Goal: Task Accomplishment & Management: Manage account settings

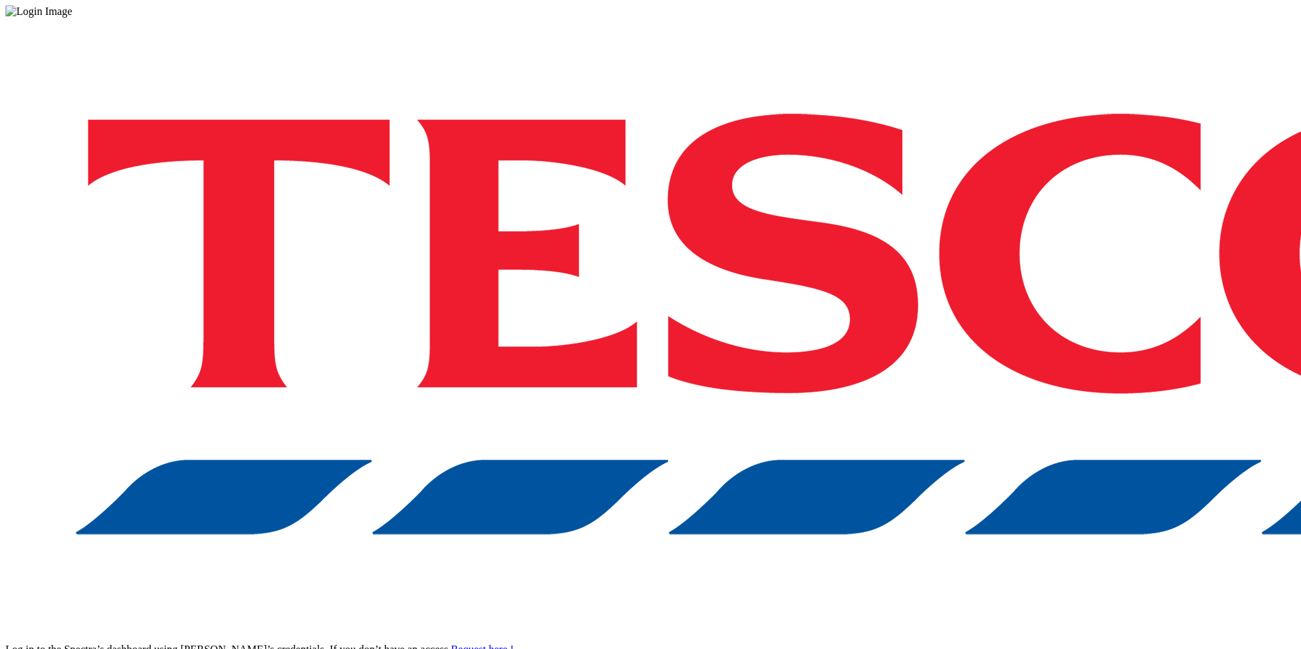
drag, startPoint x: 1016, startPoint y: 381, endPoint x: 1035, endPoint y: 379, distance: 18.5
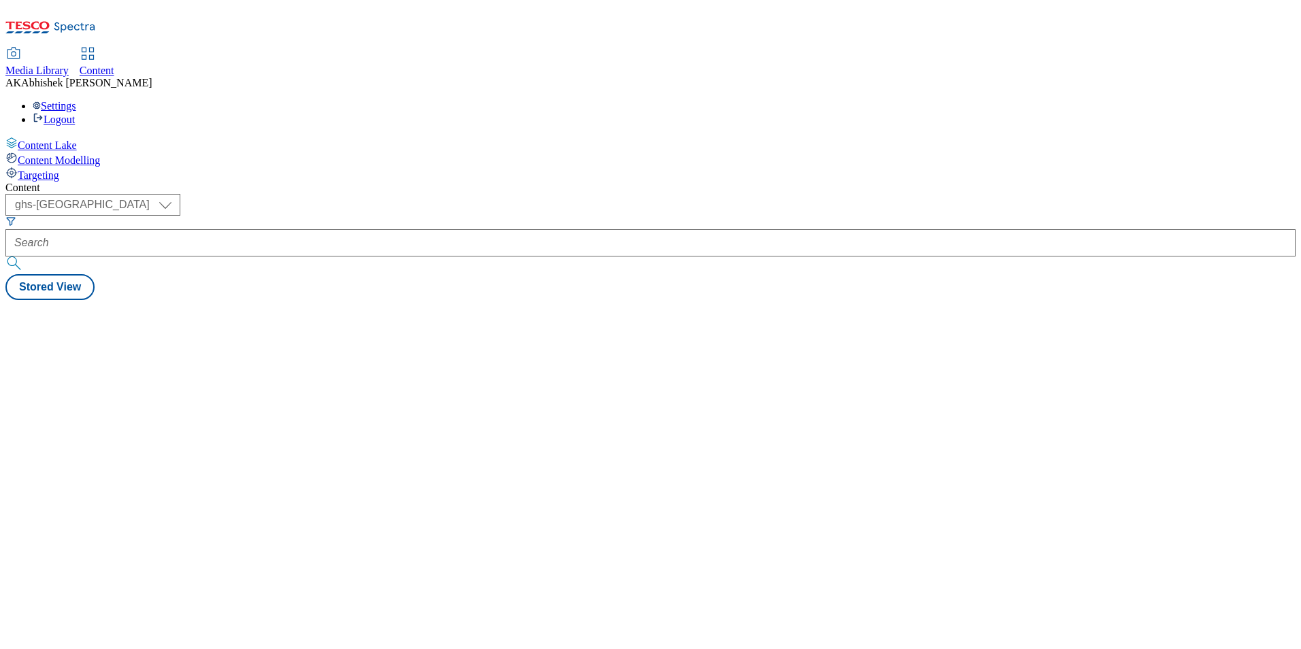
select select "ghs-uk"
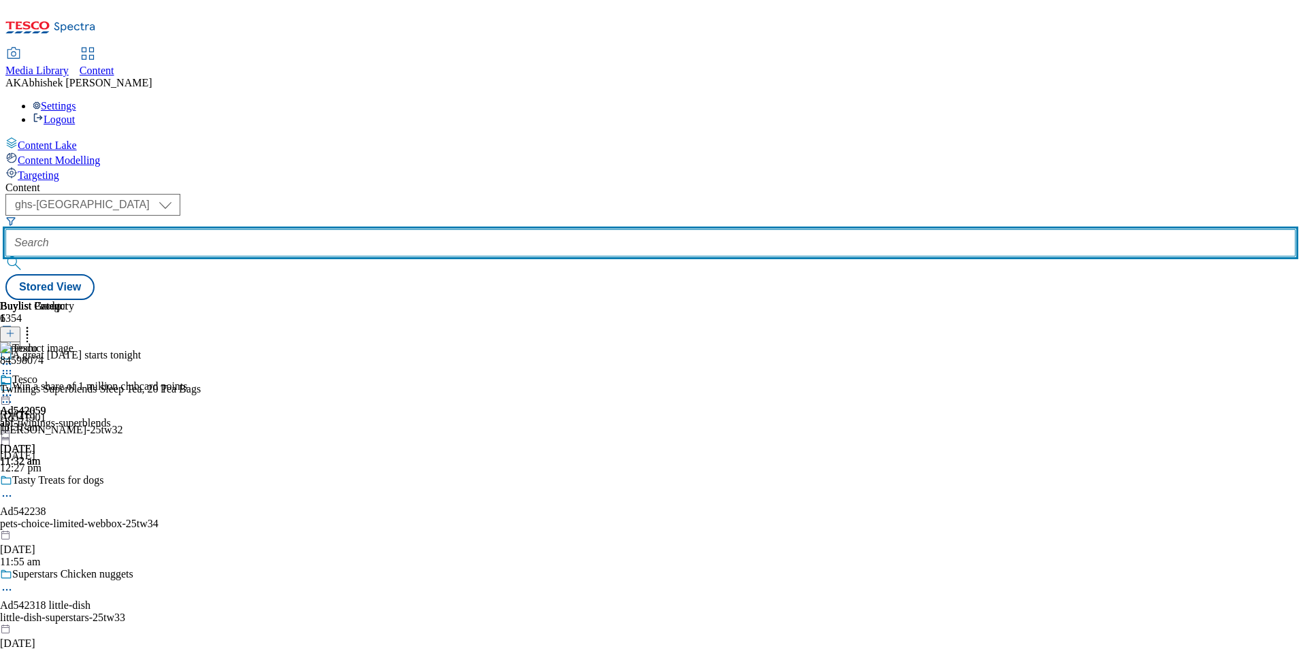
click at [329, 229] on input "text" at bounding box center [650, 242] width 1290 height 27
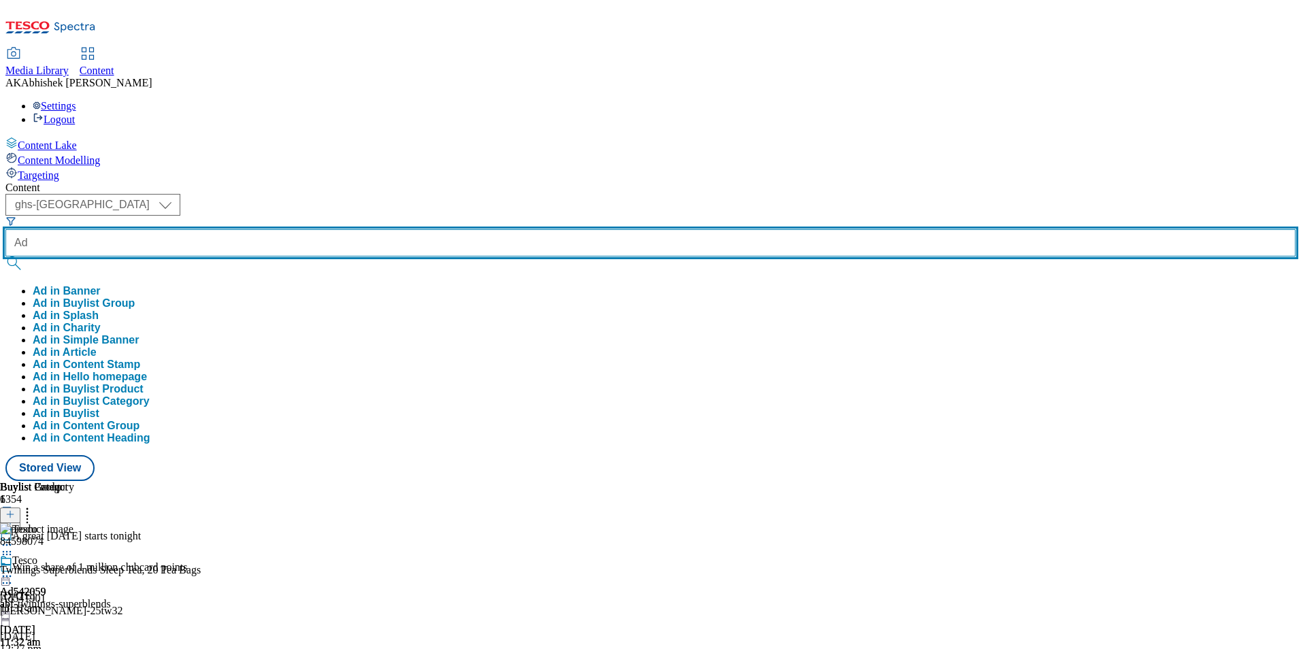
paste input "542318"
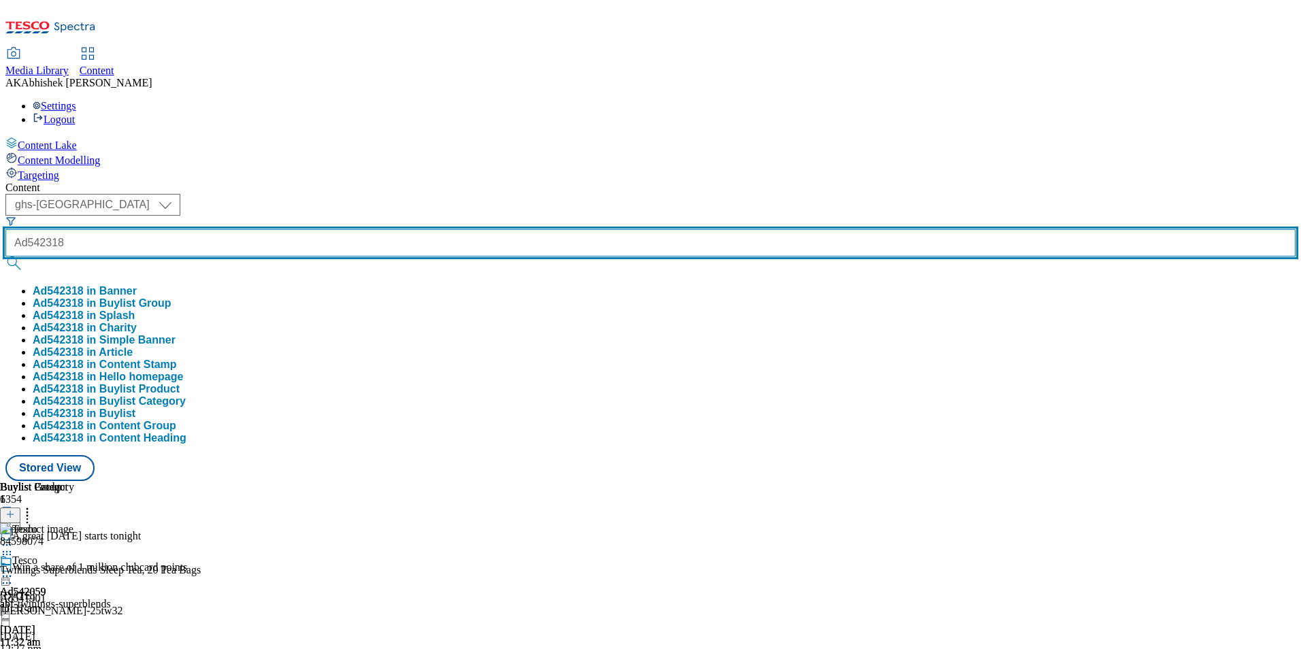
type input "Ad542318"
click at [5, 256] on button "submit" at bounding box center [14, 263] width 19 height 14
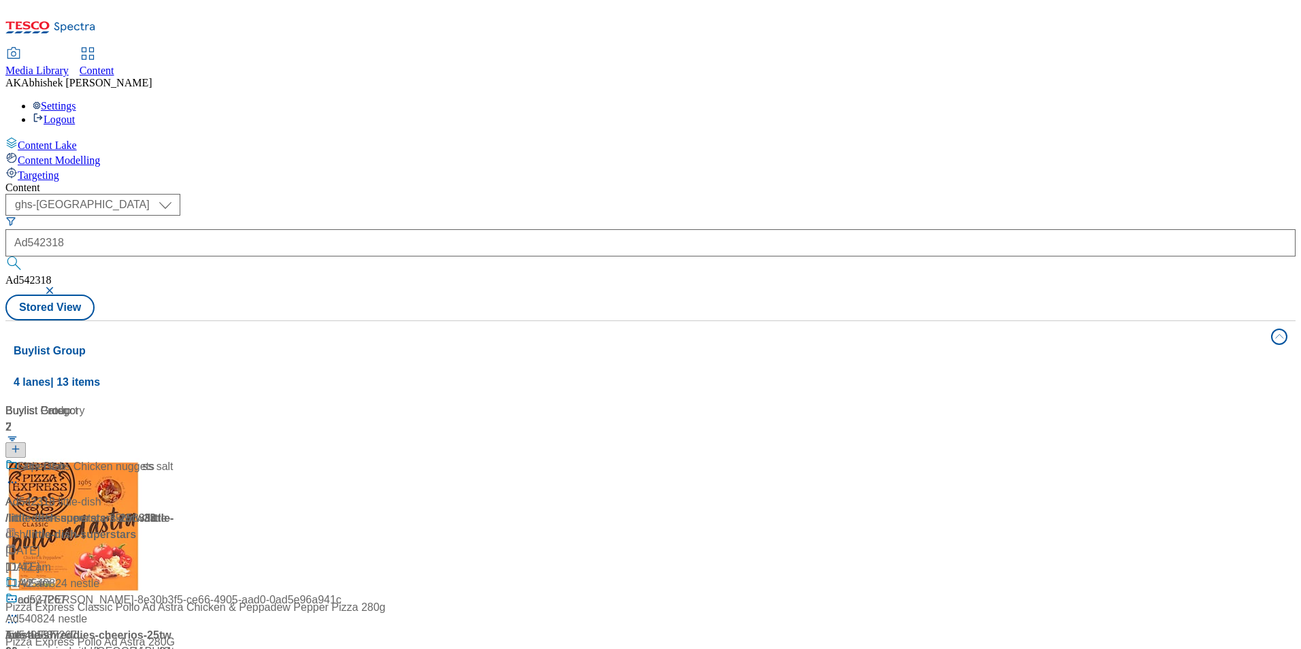
click at [554, 182] on div "Content ( optional ) ghs-roi ghs-uk ghs-uk Ad542318 Ad542318 Stored View Buylis…" at bounding box center [650, 548] width 1290 height 732
click at [176, 459] on div "With hidden veg & 50% less salt" at bounding box center [90, 476] width 170 height 35
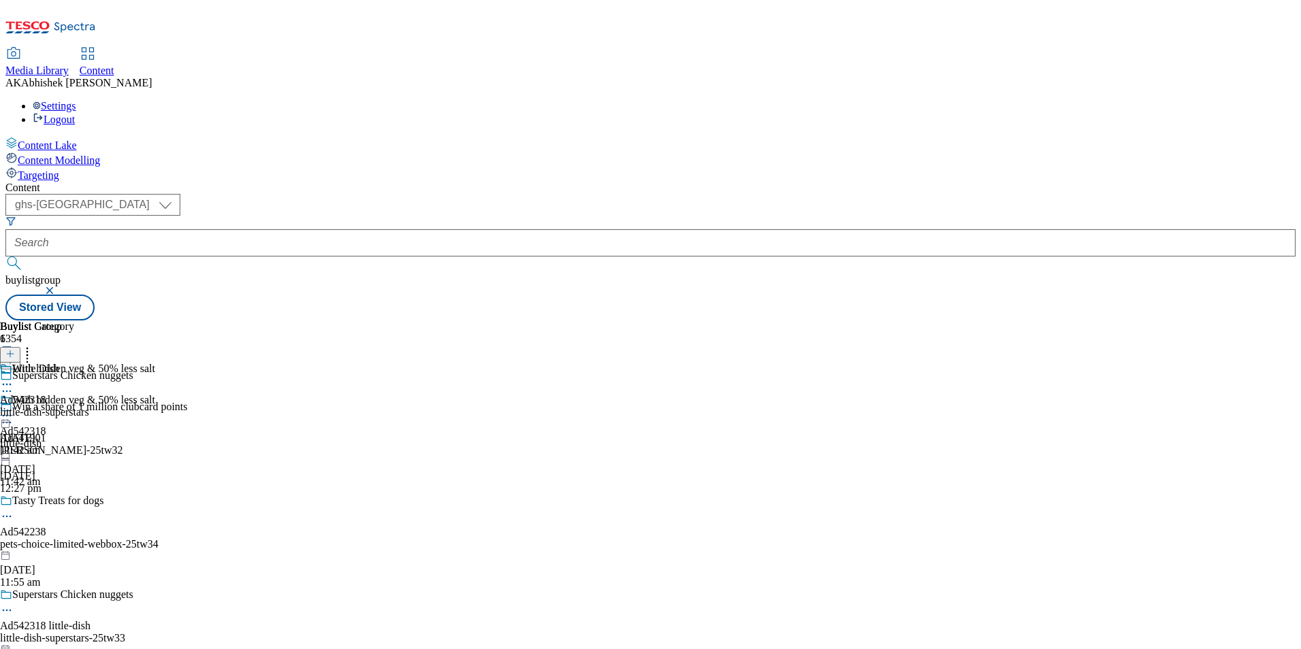
click at [14, 603] on icon at bounding box center [7, 610] width 14 height 14
click at [58, 634] on span "Edit" at bounding box center [50, 639] width 16 height 10
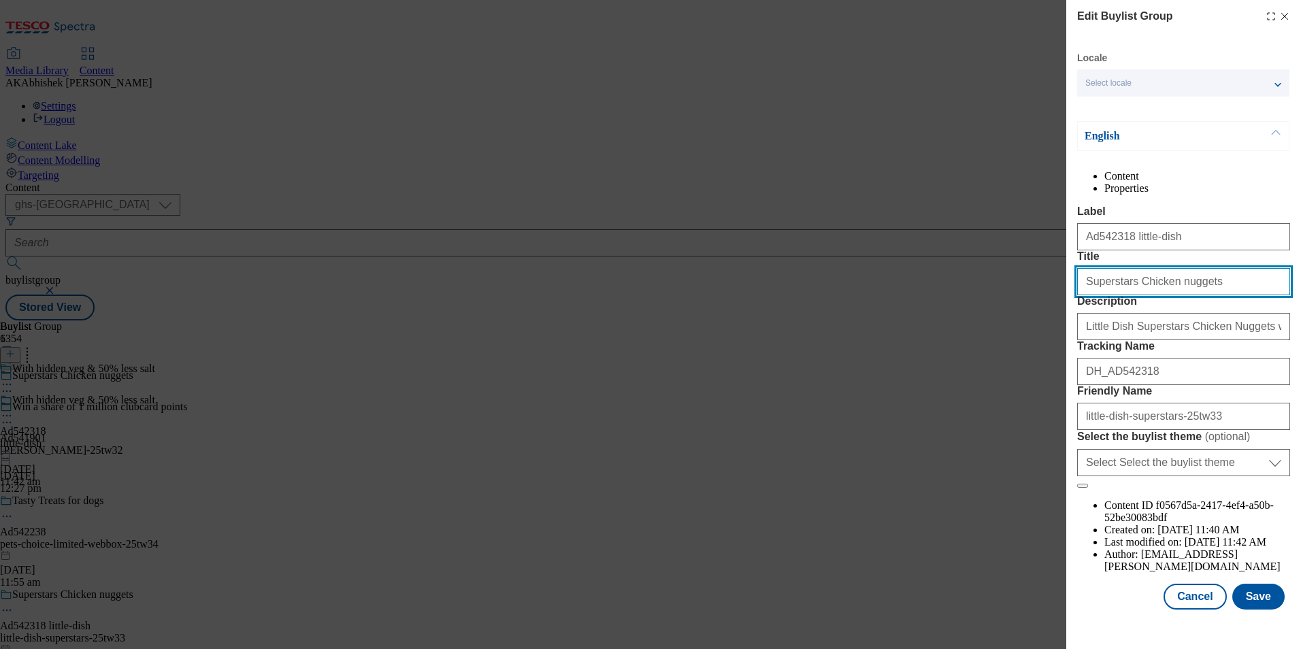
click at [1127, 295] on input "Superstars Chicken nuggets" at bounding box center [1183, 281] width 213 height 27
click at [848, 318] on div "Edit Buylist Group Locale Select locale English Welsh English Content Propertie…" at bounding box center [650, 324] width 1301 height 649
type input "Superstars chicken nuggets"
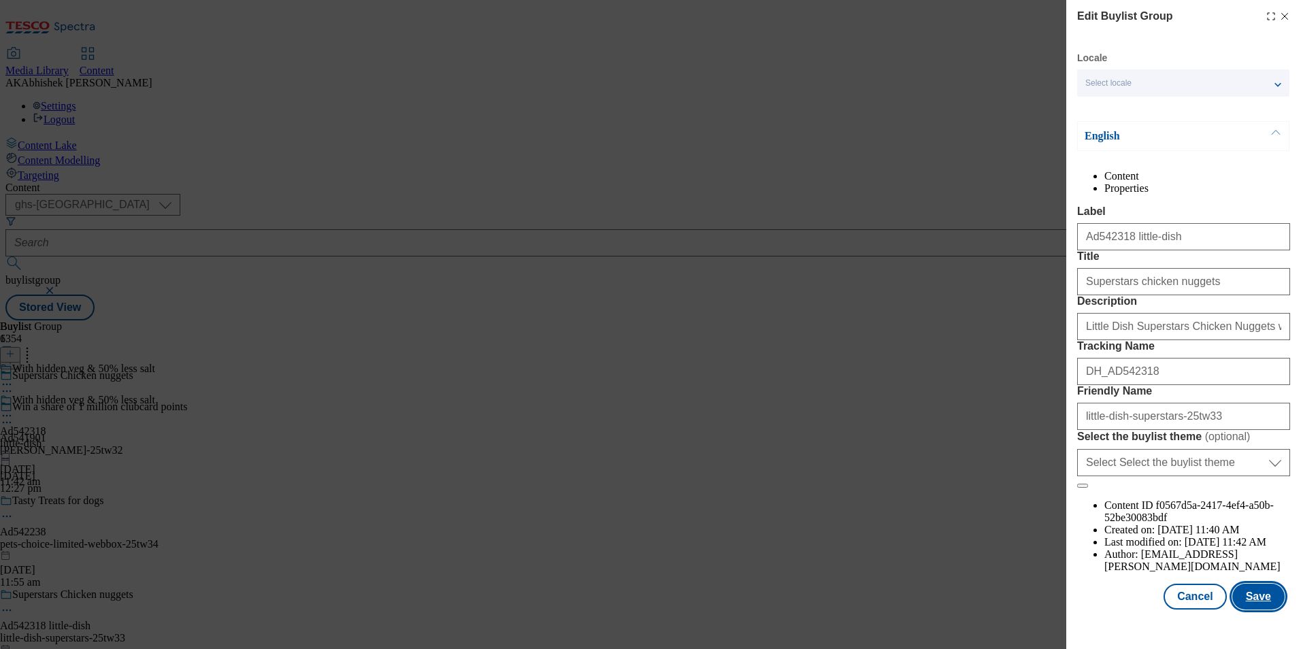
click at [1259, 610] on button "Save" at bounding box center [1258, 597] width 52 height 26
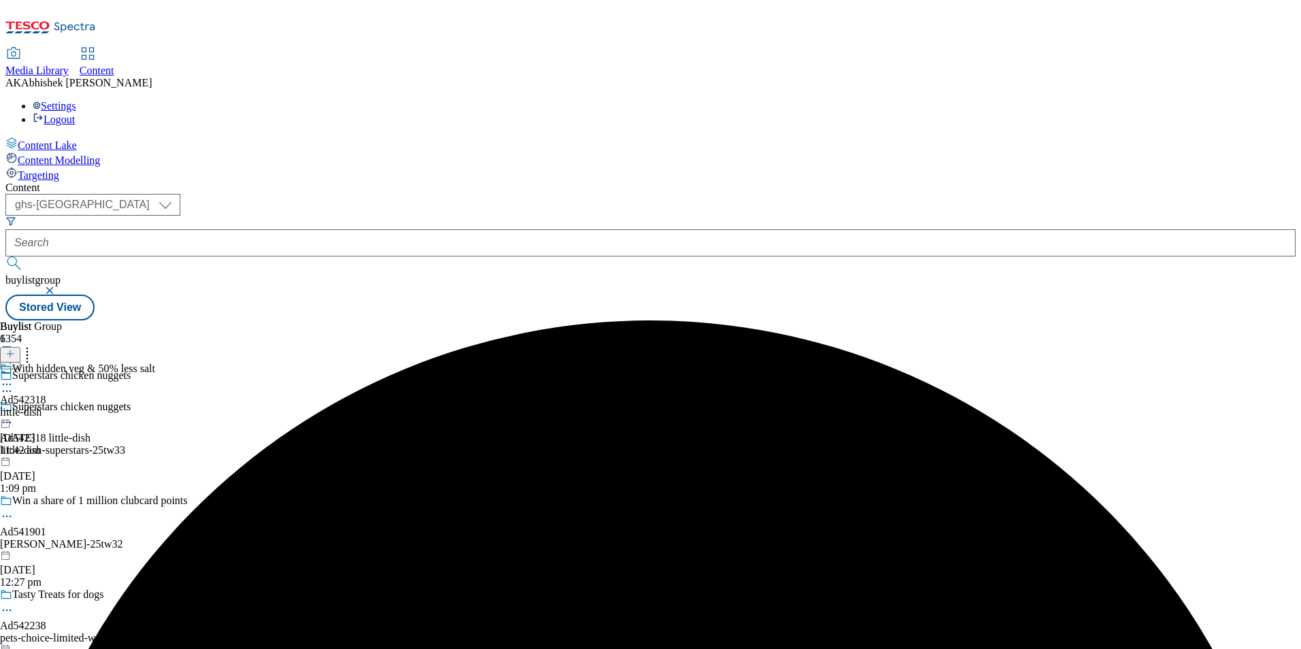
click at [14, 378] on icon at bounding box center [7, 385] width 14 height 14
click at [58, 408] on span "Edit" at bounding box center [50, 413] width 16 height 10
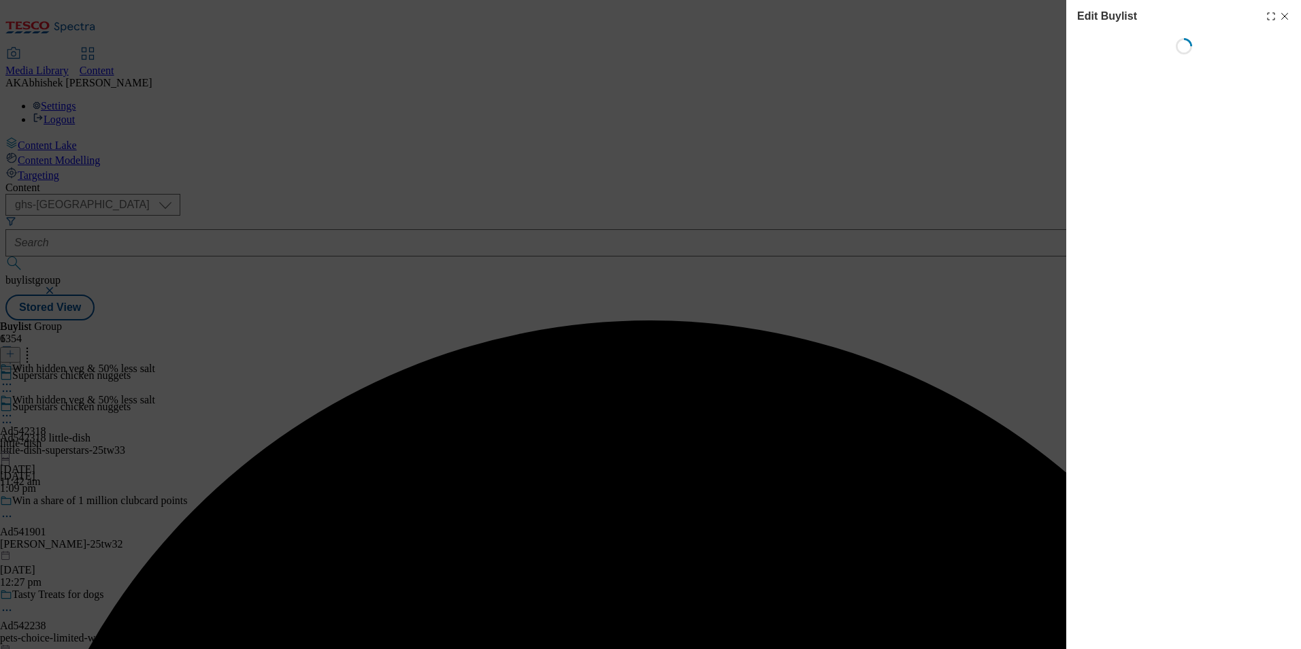
select select "tactical"
select select "supplier funded short term 1-3 weeks"
select select "dunnhumby"
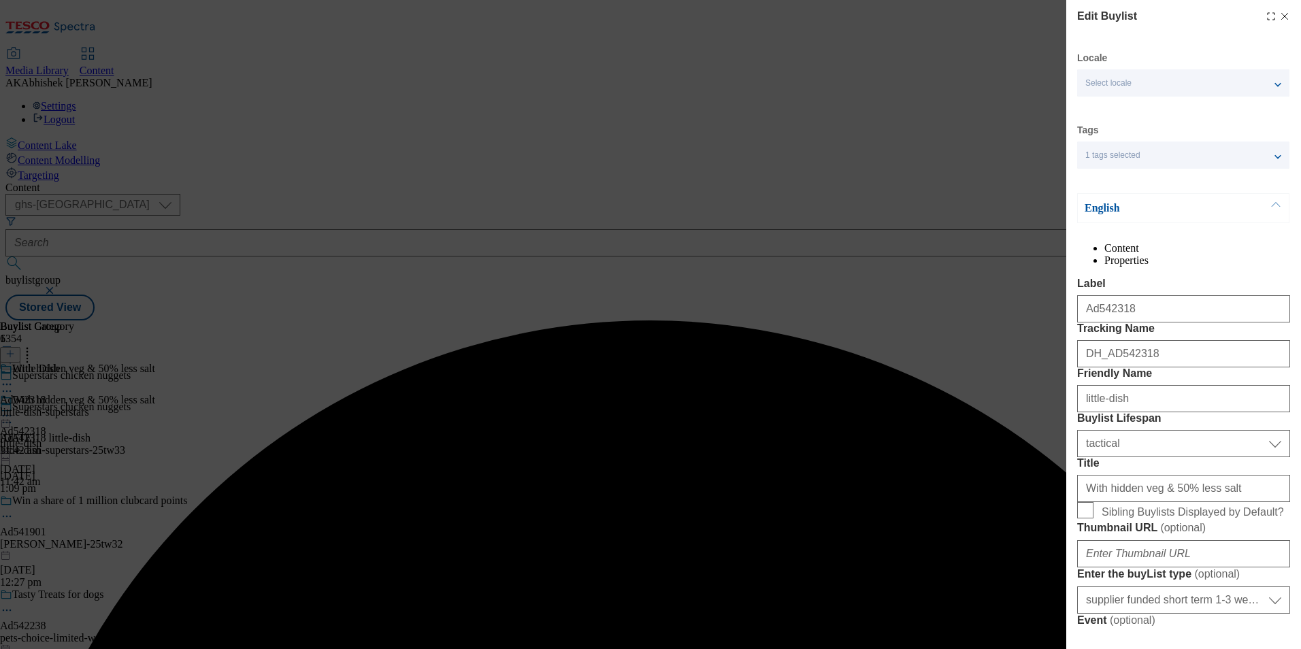
select select "Banner"
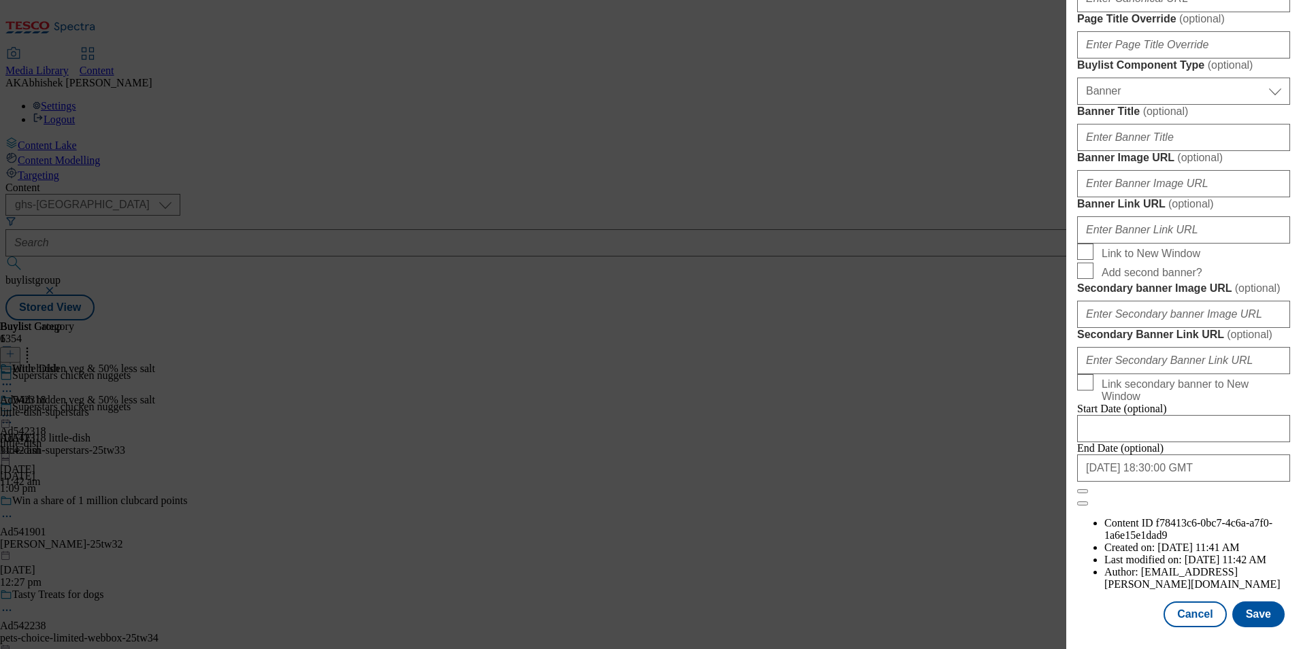
scroll to position [1402, 0]
click at [1212, 482] on input "2025-12-26 18:30:00 GMT" at bounding box center [1183, 467] width 213 height 27
select select "2025"
select select "December"
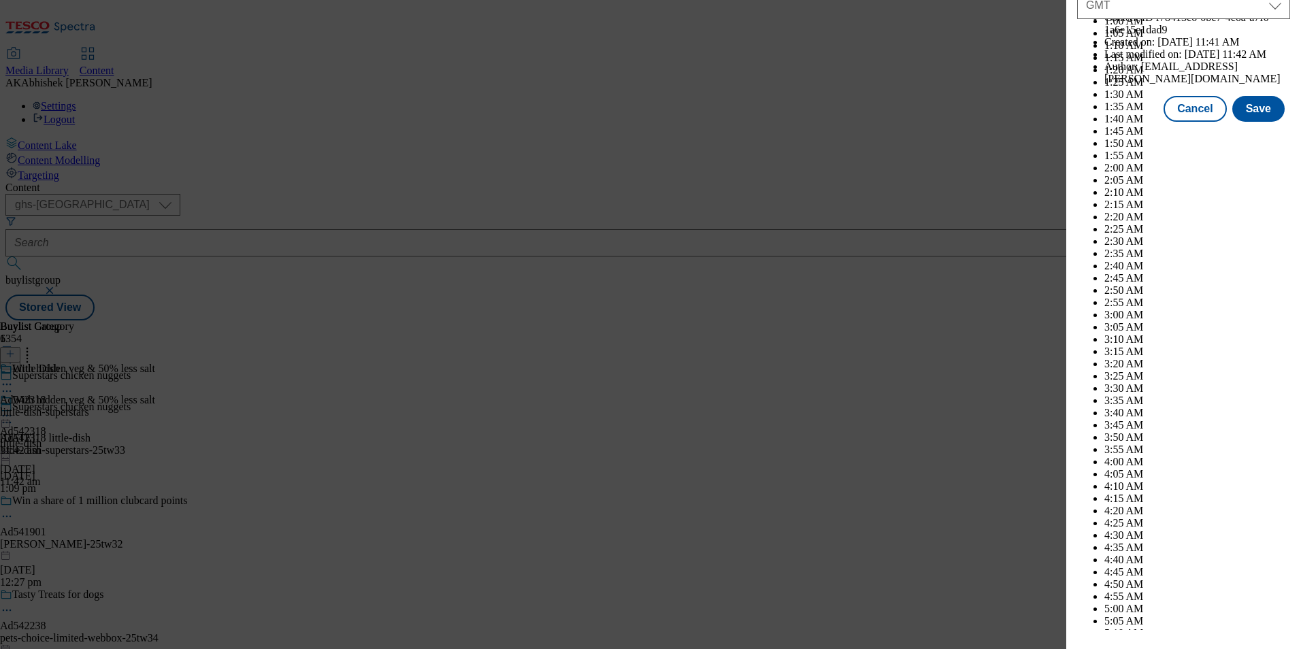
scroll to position [5581, 0]
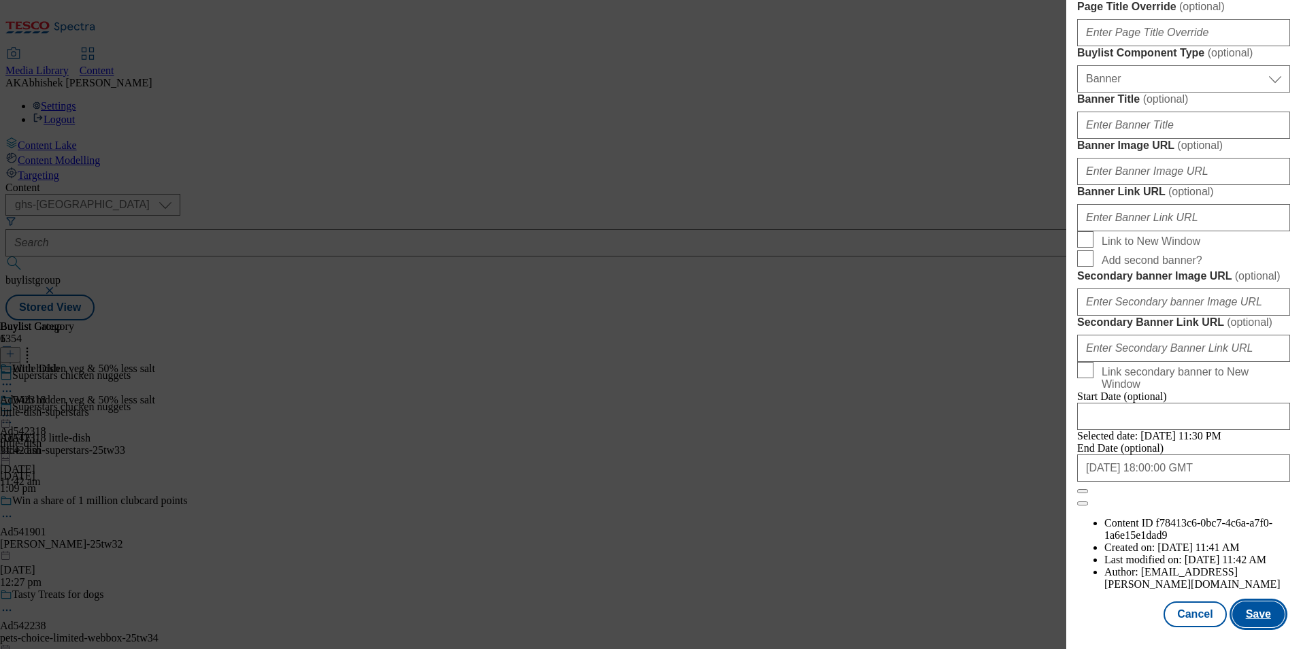
click at [1241, 610] on button "Save" at bounding box center [1258, 614] width 52 height 26
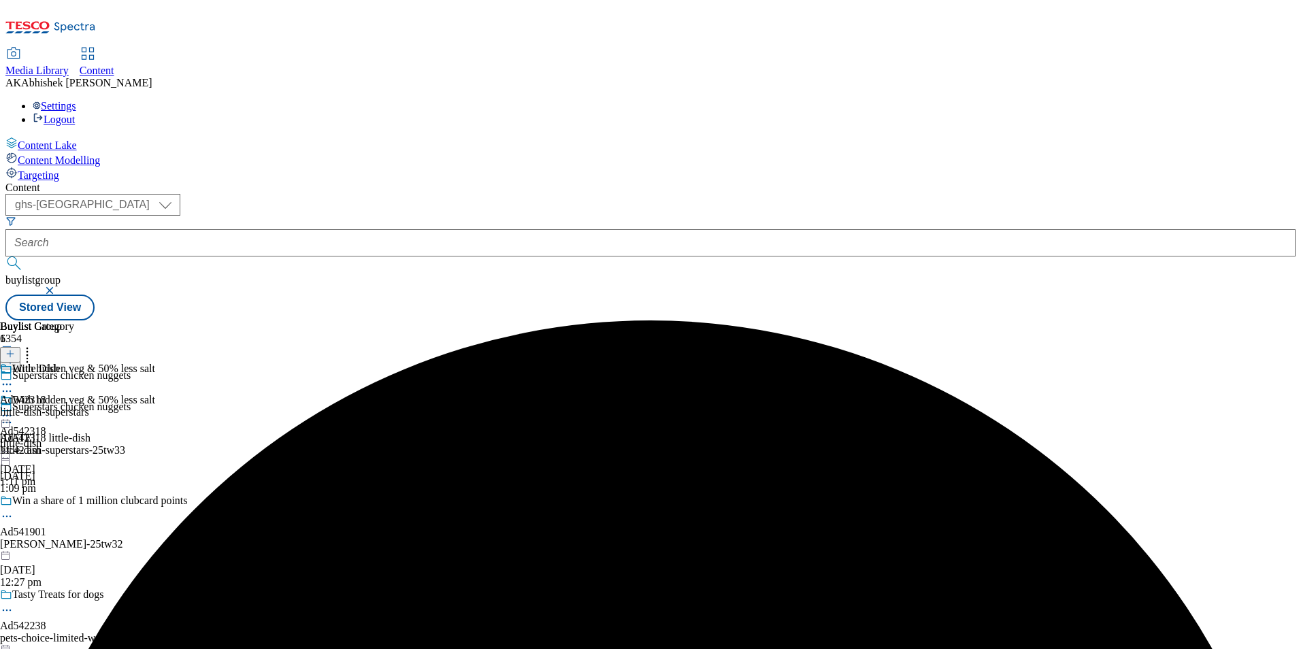
click at [14, 378] on icon at bounding box center [7, 385] width 14 height 14
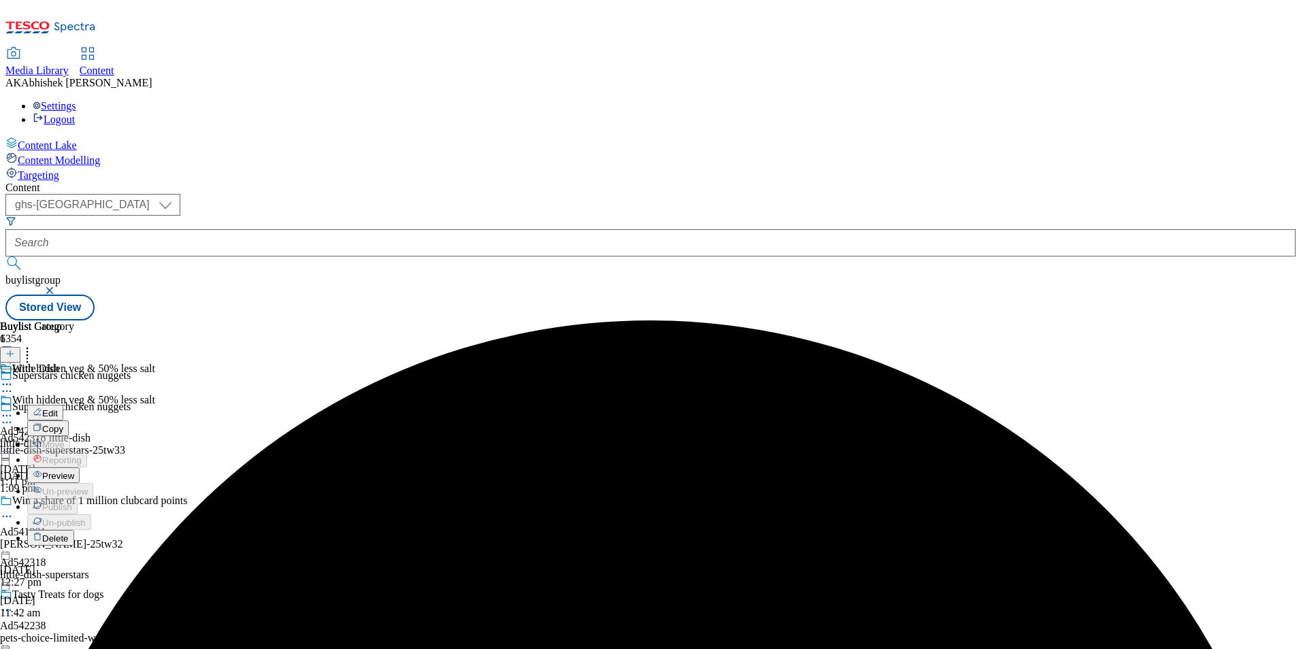
click at [58, 408] on span "Edit" at bounding box center [50, 413] width 16 height 10
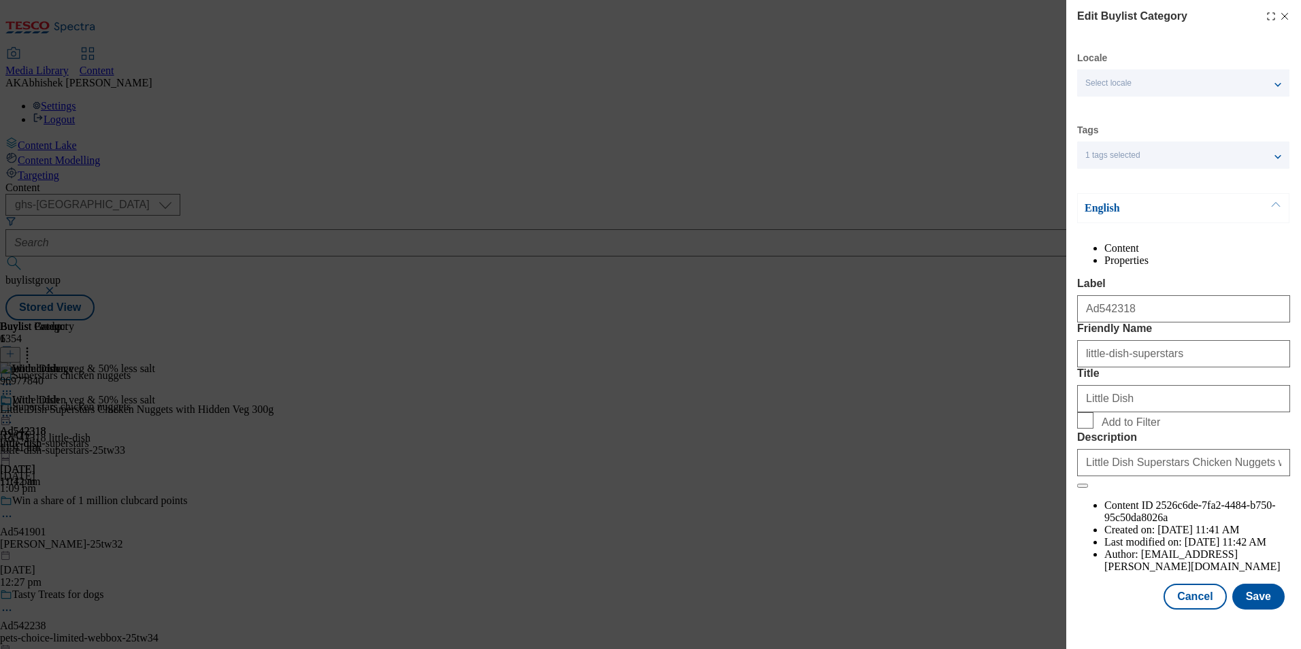
scroll to position [20, 0]
click at [1245, 610] on button "Save" at bounding box center [1258, 597] width 52 height 26
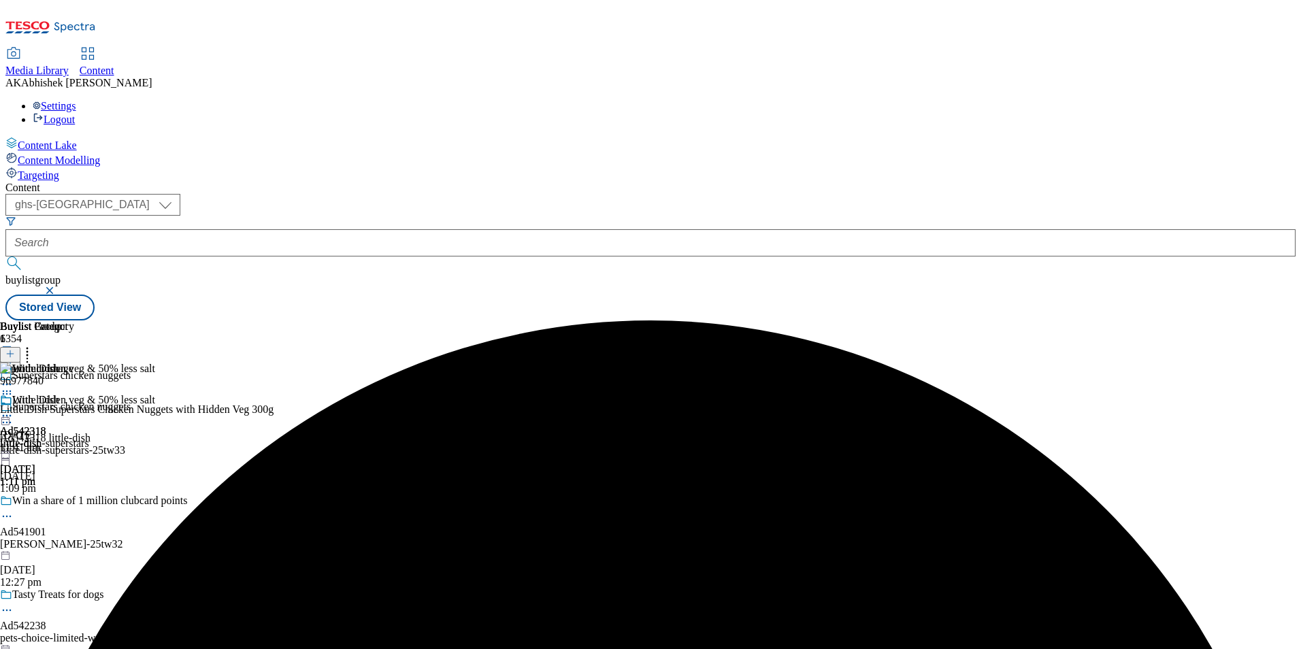
click at [14, 409] on icon at bounding box center [7, 416] width 14 height 14
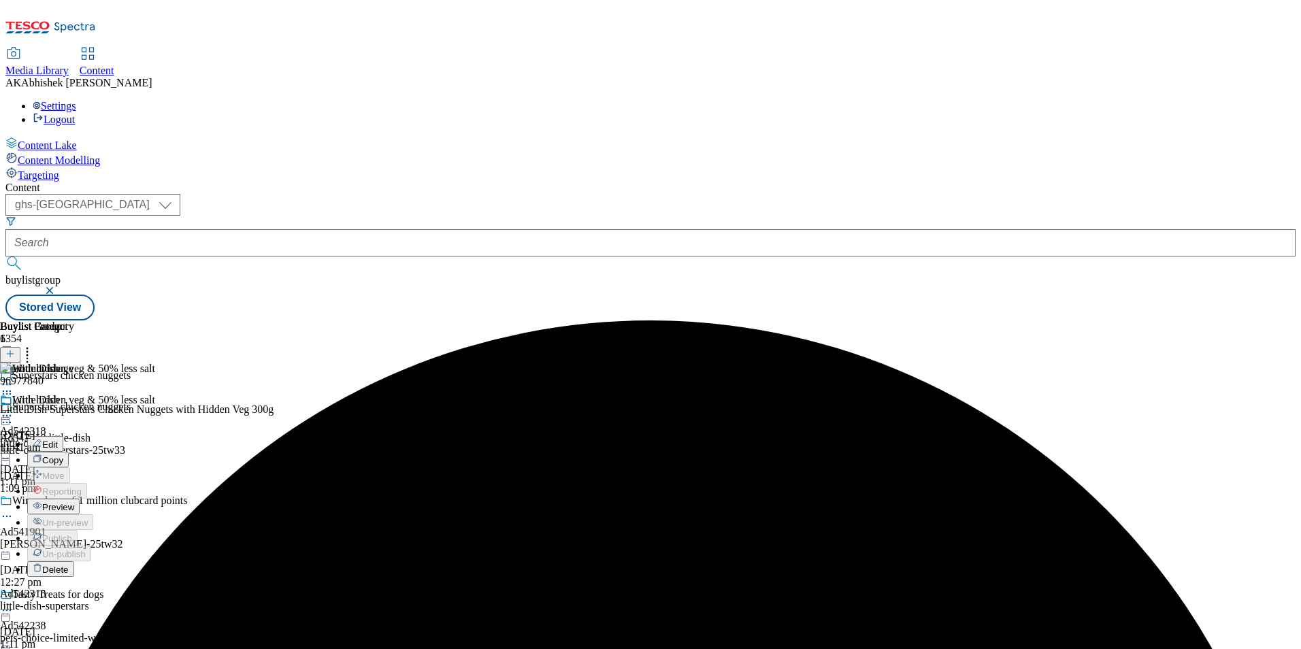
click at [74, 502] on span "Preview" at bounding box center [58, 507] width 32 height 10
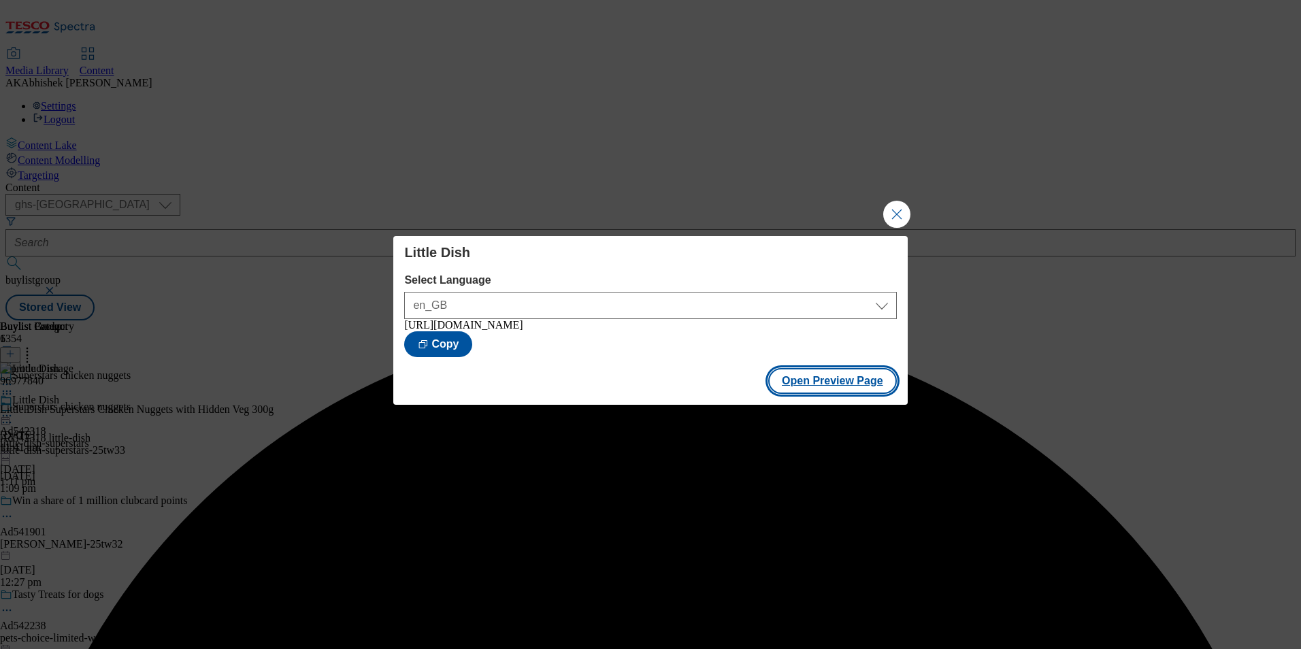
click at [889, 381] on button "Open Preview Page" at bounding box center [832, 381] width 129 height 26
click at [894, 207] on button "Close Modal" at bounding box center [896, 214] width 27 height 27
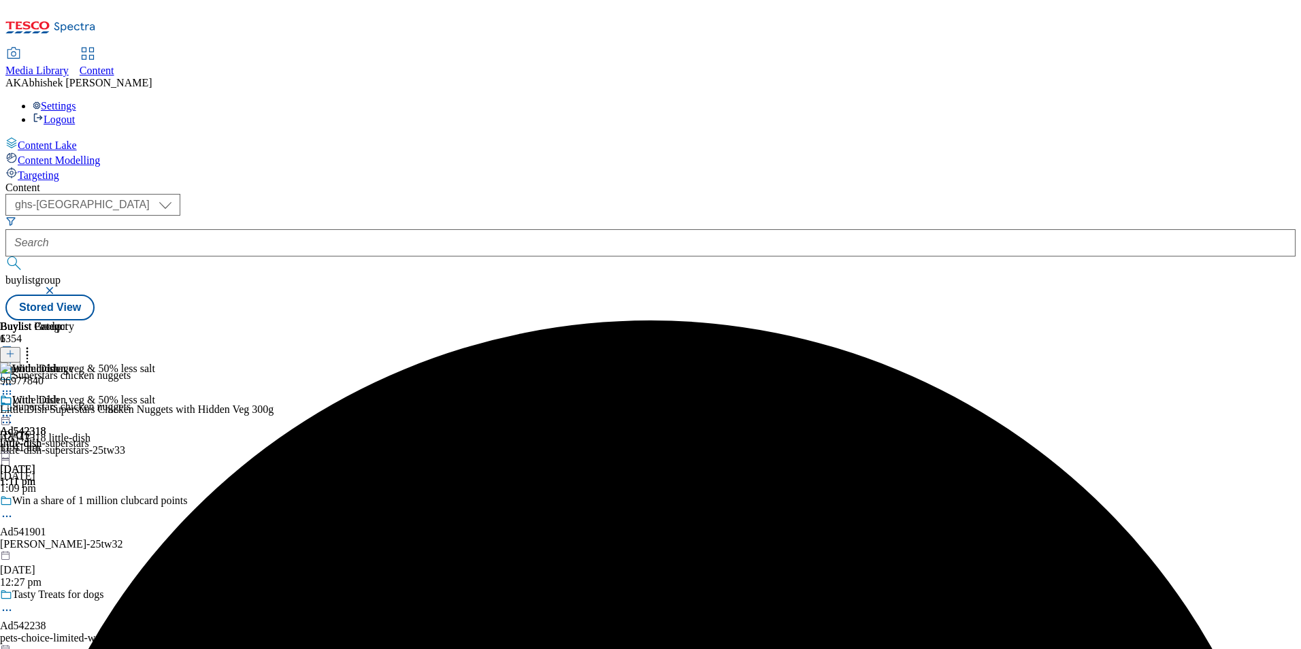
click at [155, 394] on div "With hidden veg & 50% less salt" at bounding box center [77, 409] width 155 height 31
click at [14, 409] on icon at bounding box center [7, 416] width 14 height 14
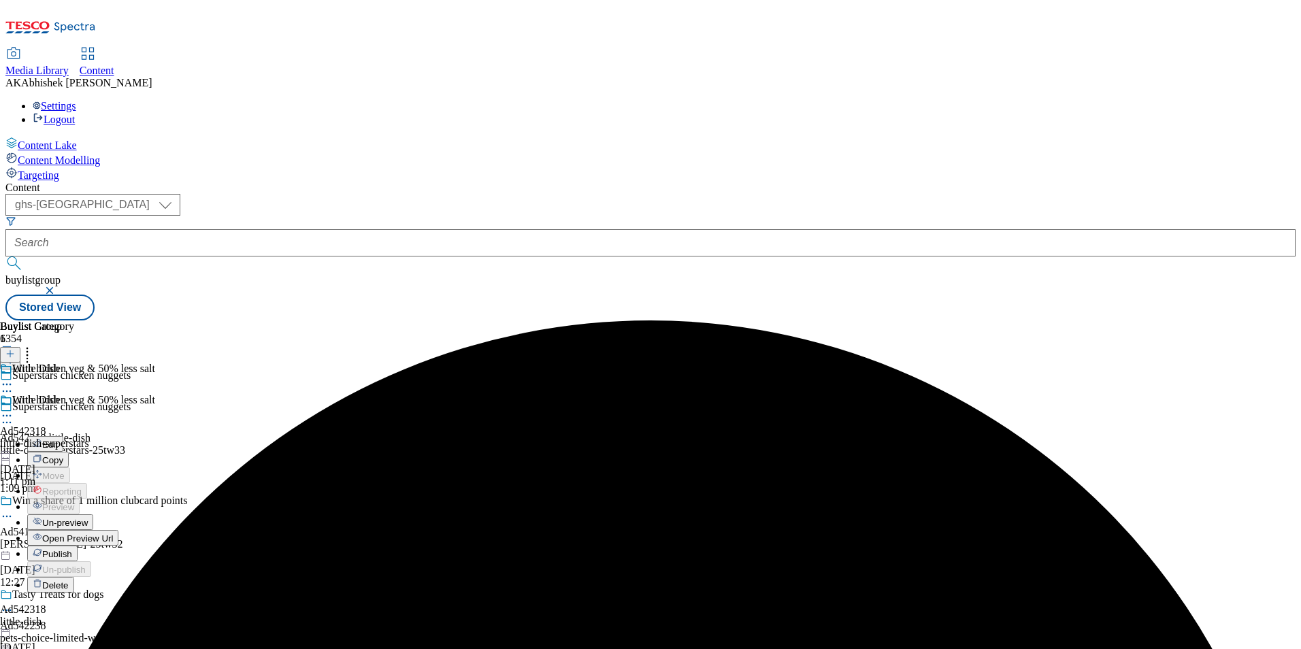
click at [72, 549] on span "Publish" at bounding box center [57, 554] width 30 height 10
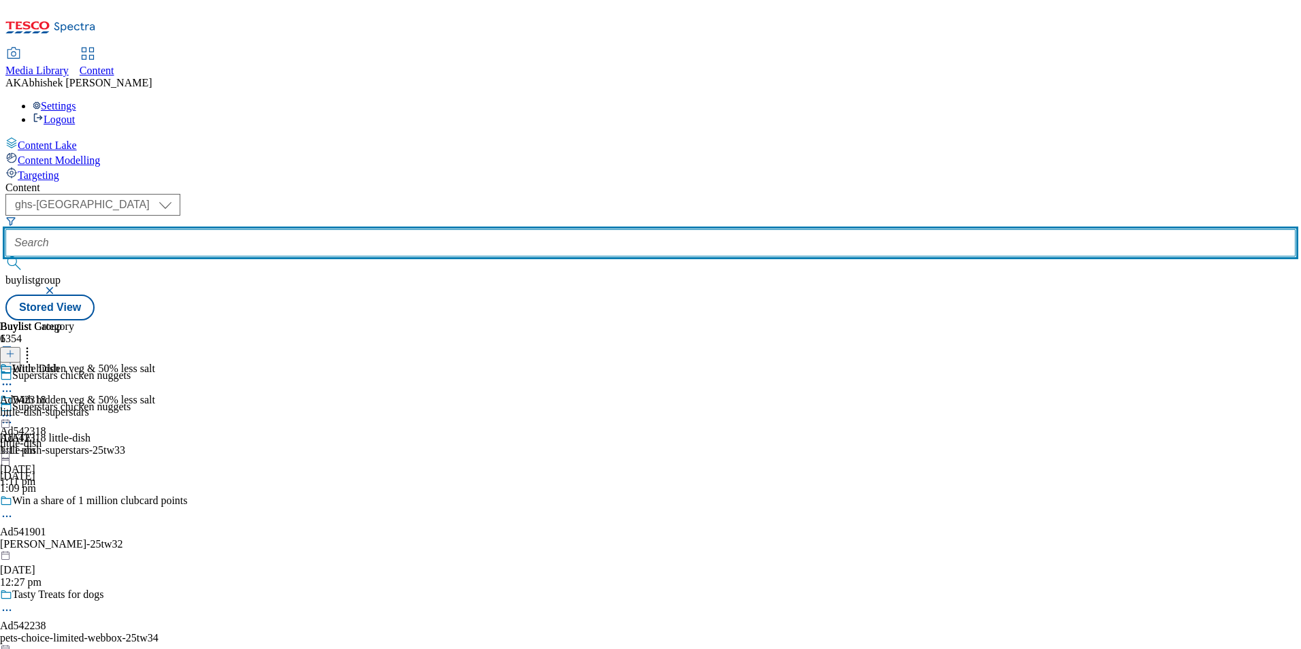
click at [341, 229] on input "text" at bounding box center [650, 242] width 1290 height 27
click at [5, 256] on button "submit" at bounding box center [14, 263] width 19 height 14
type input "+"
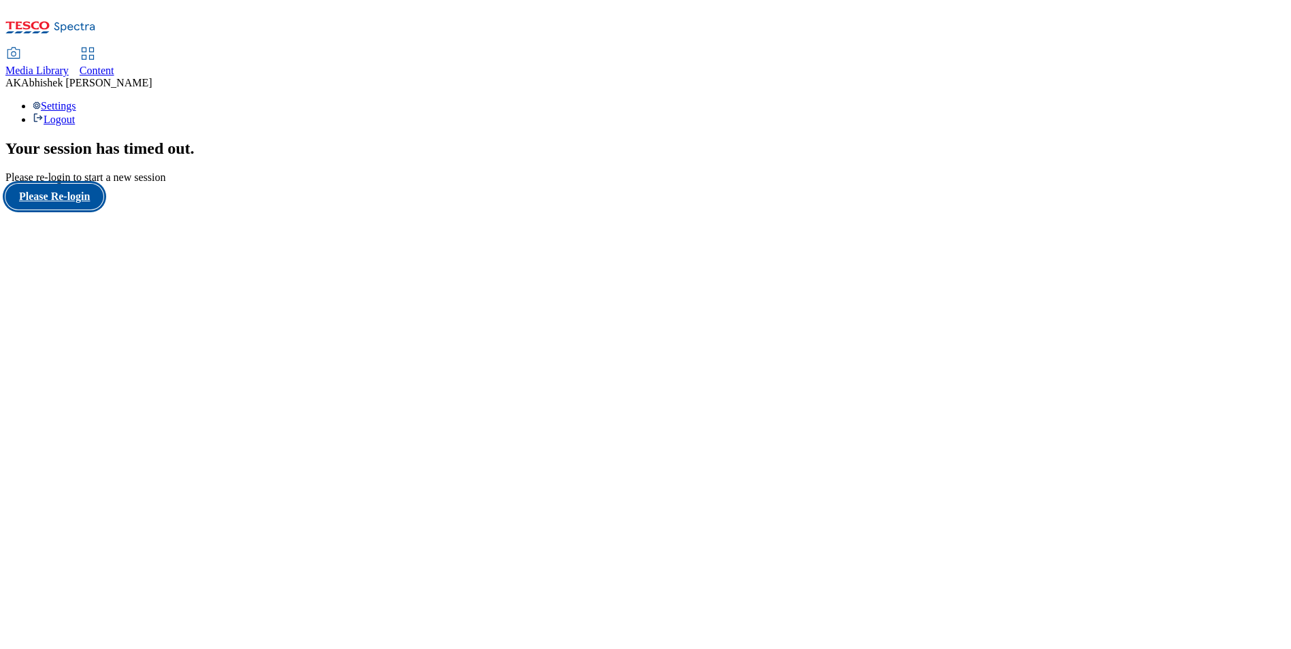
click at [90, 210] on button "Please Re-login" at bounding box center [54, 197] width 98 height 26
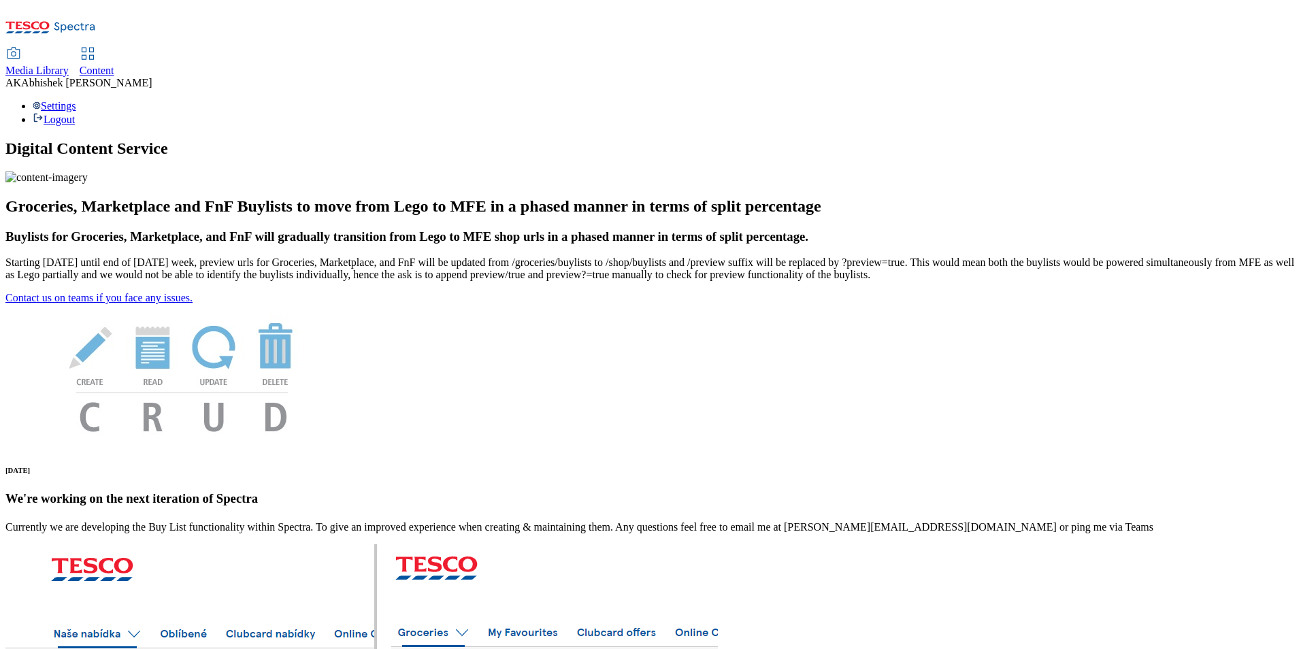
click at [114, 65] on span "Content" at bounding box center [97, 71] width 35 height 12
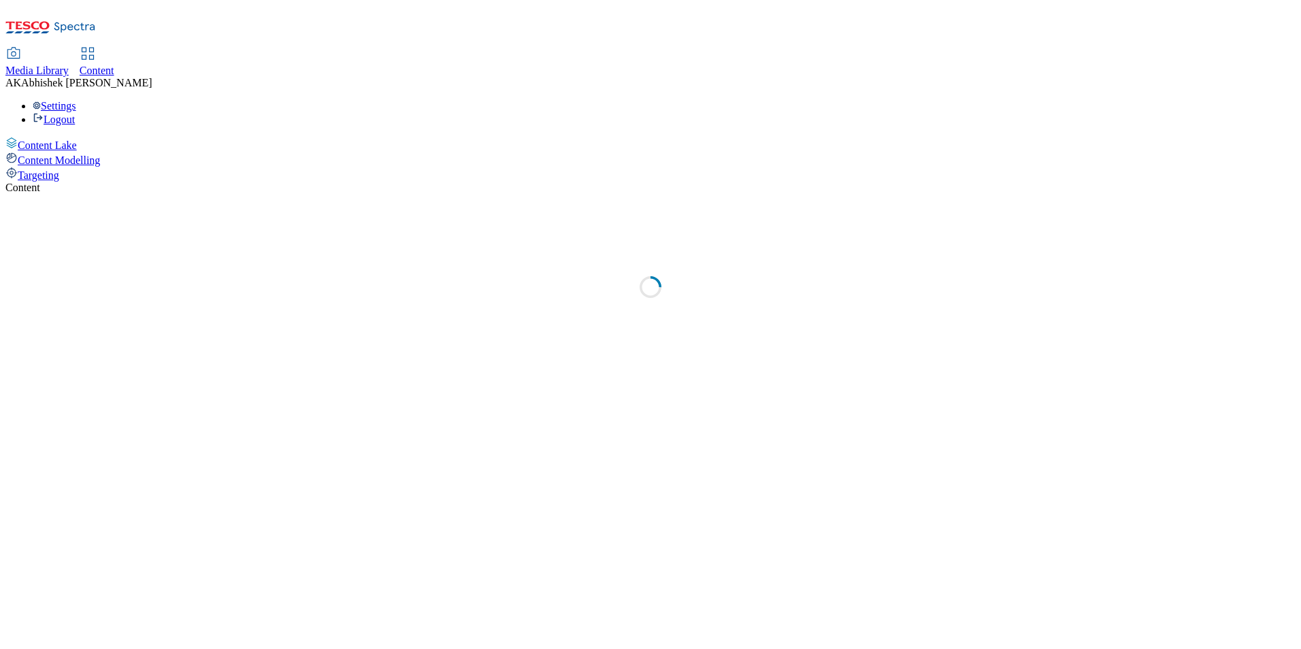
select select "ghs-[GEOGRAPHIC_DATA]"
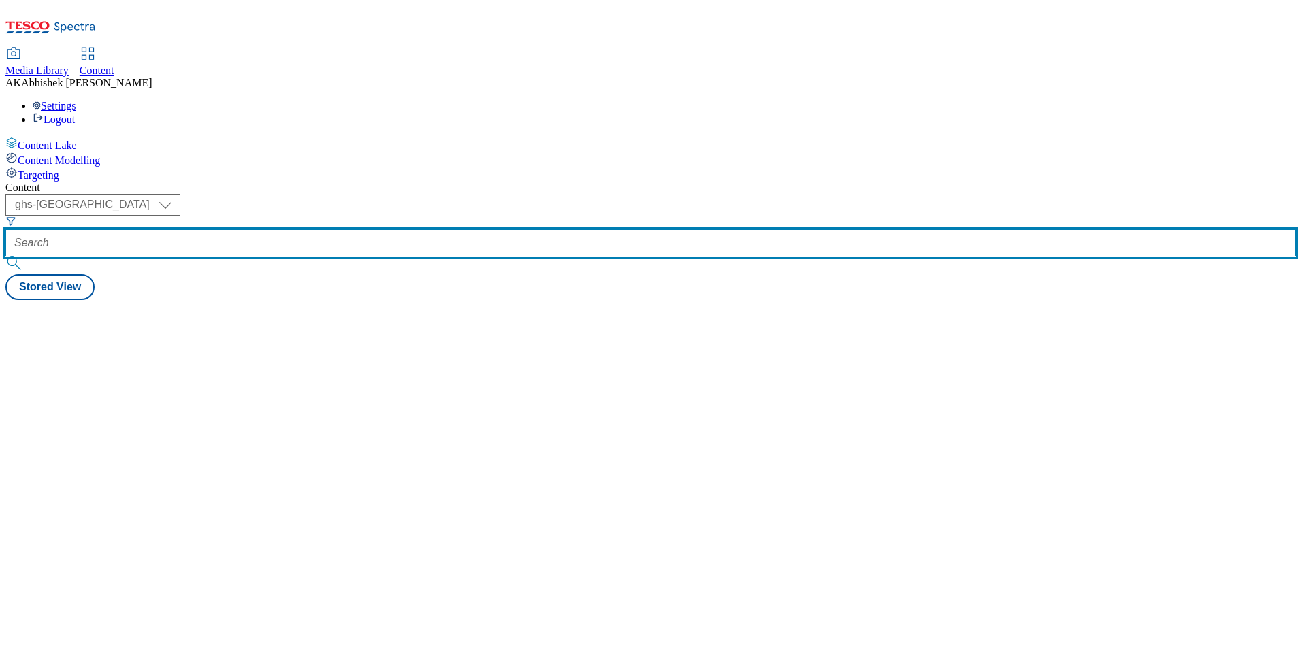
click at [336, 229] on input "text" at bounding box center [650, 242] width 1290 height 27
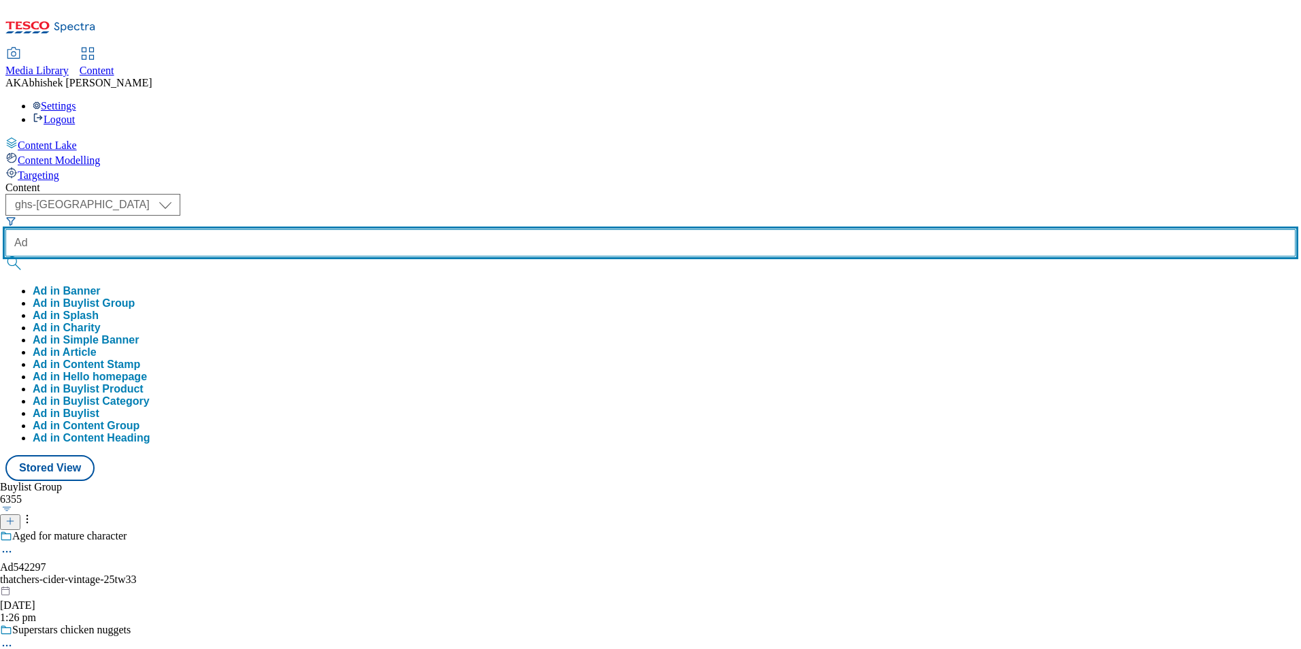
paste input "542059"
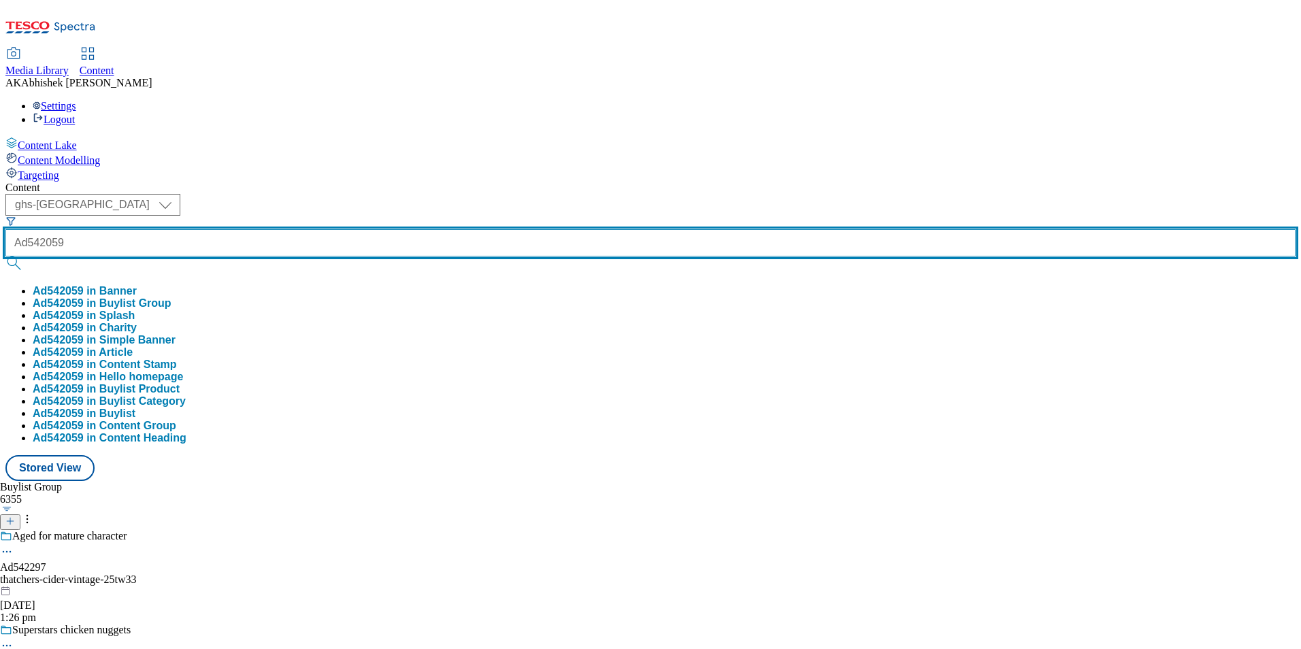
type input "Ad542059"
click at [5, 256] on button "submit" at bounding box center [14, 263] width 19 height 14
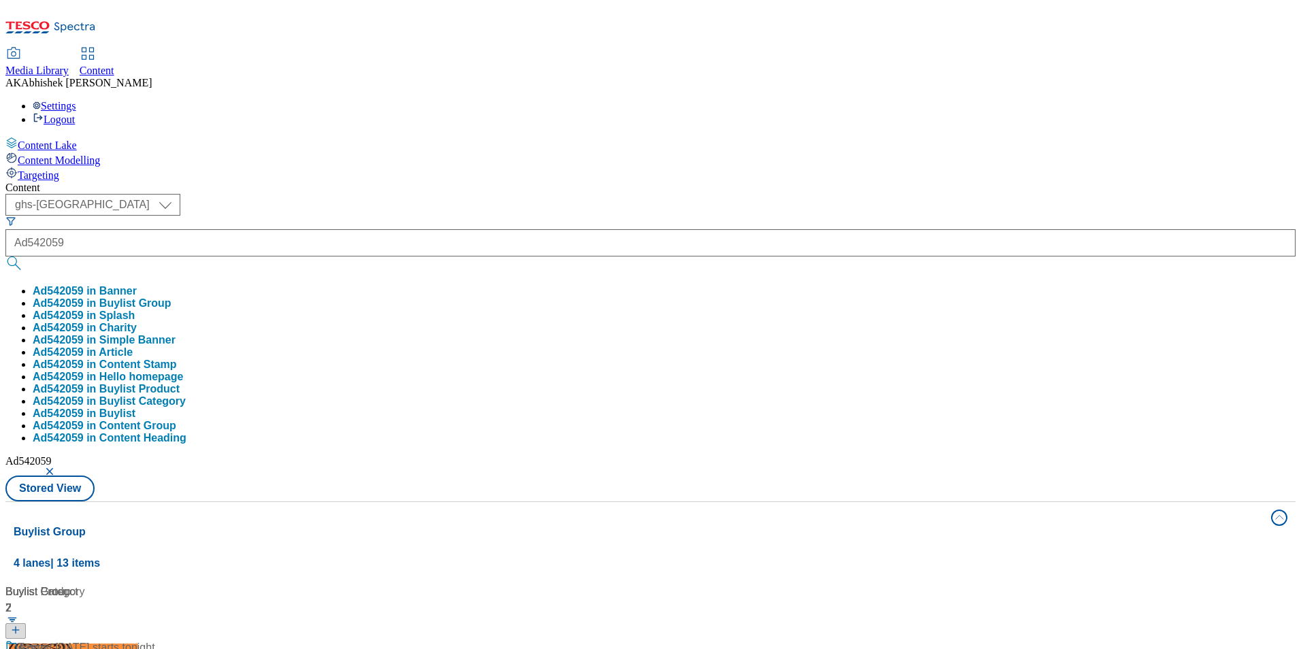
click at [552, 182] on div "Content ( optional ) ghs-roi ghs-uk ghs-uk Ad542059 Ad542059 in Banner Ad542059…" at bounding box center [650, 638] width 1290 height 913
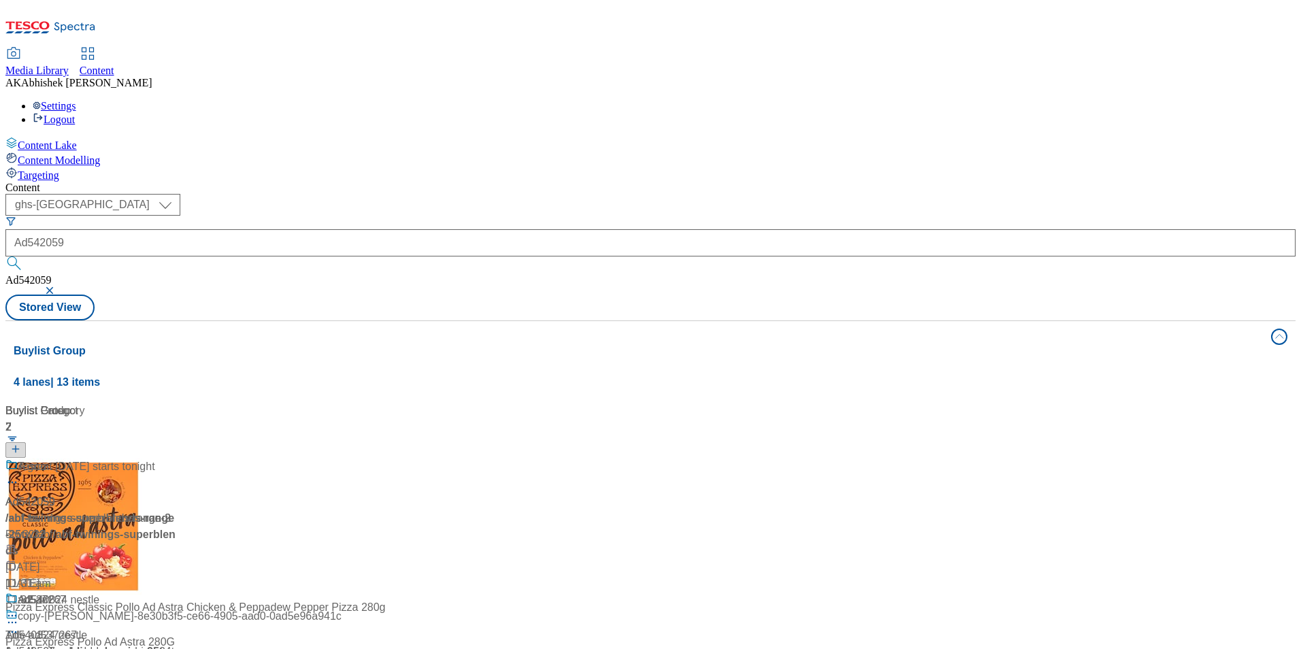
click at [176, 459] on div "Ad542059 / abf-twinings-superblends-range-25tw32 / abf [DATE] 11:32 am" at bounding box center [90, 525] width 170 height 133
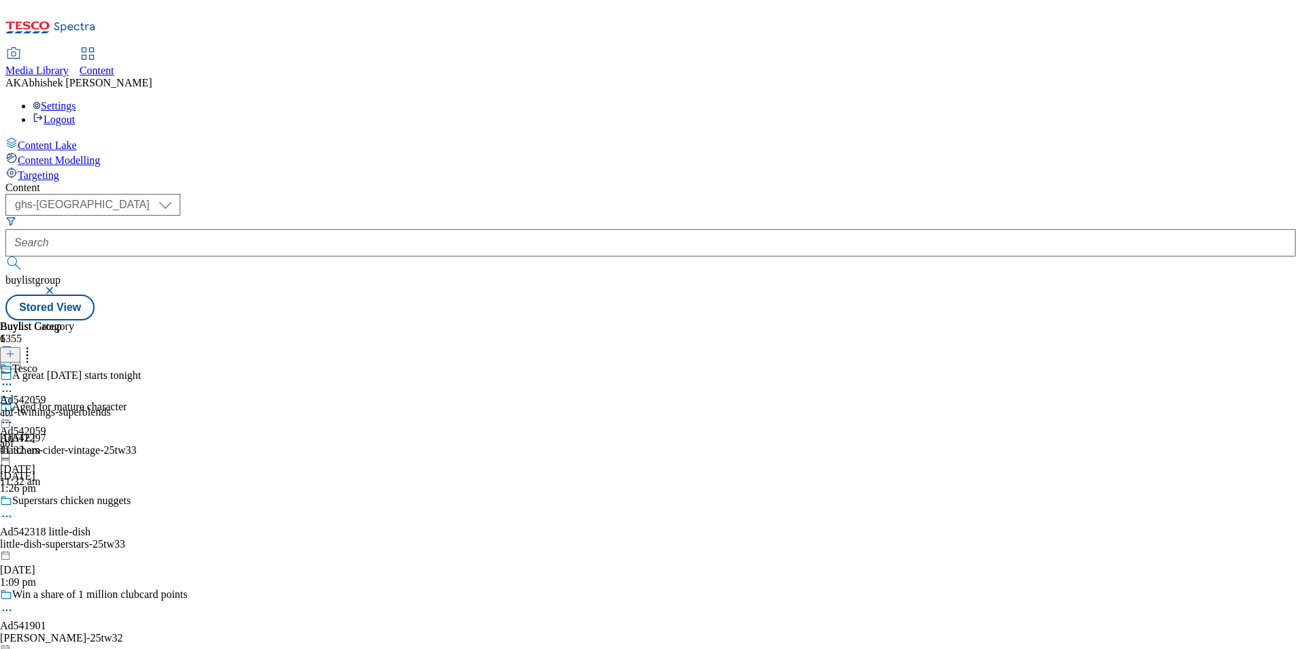
click at [14, 384] on icon at bounding box center [7, 391] width 14 height 14
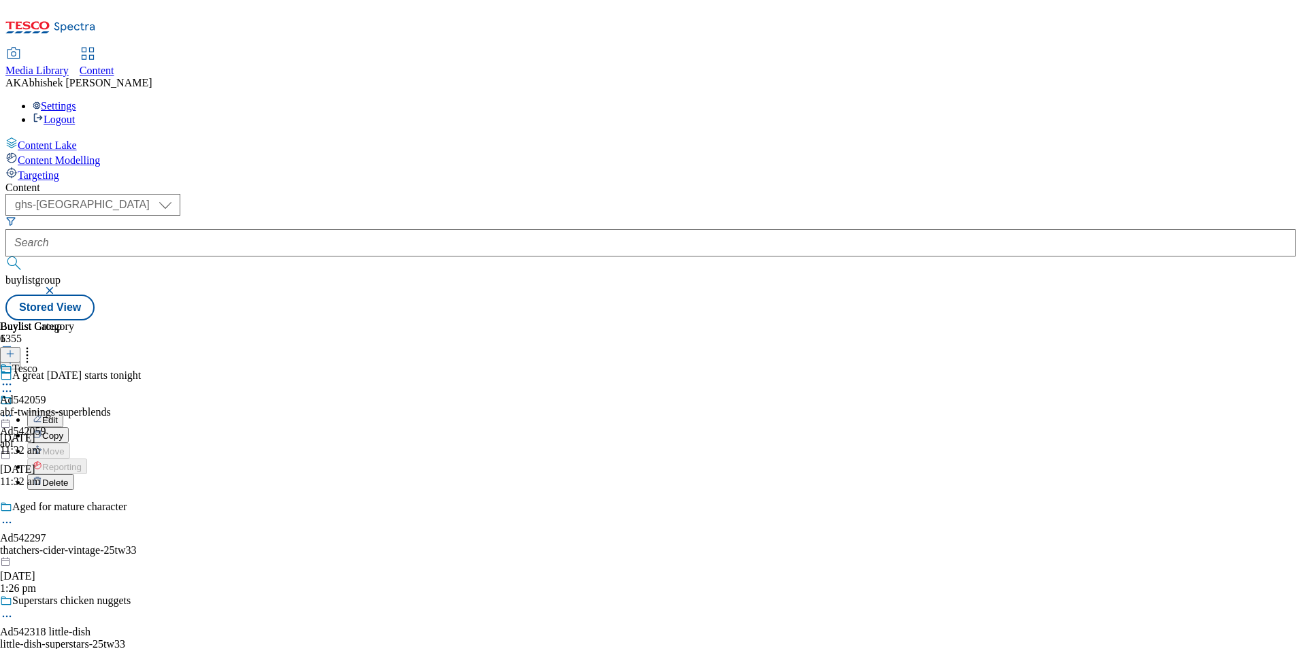
click at [58, 415] on span "Edit" at bounding box center [50, 420] width 16 height 10
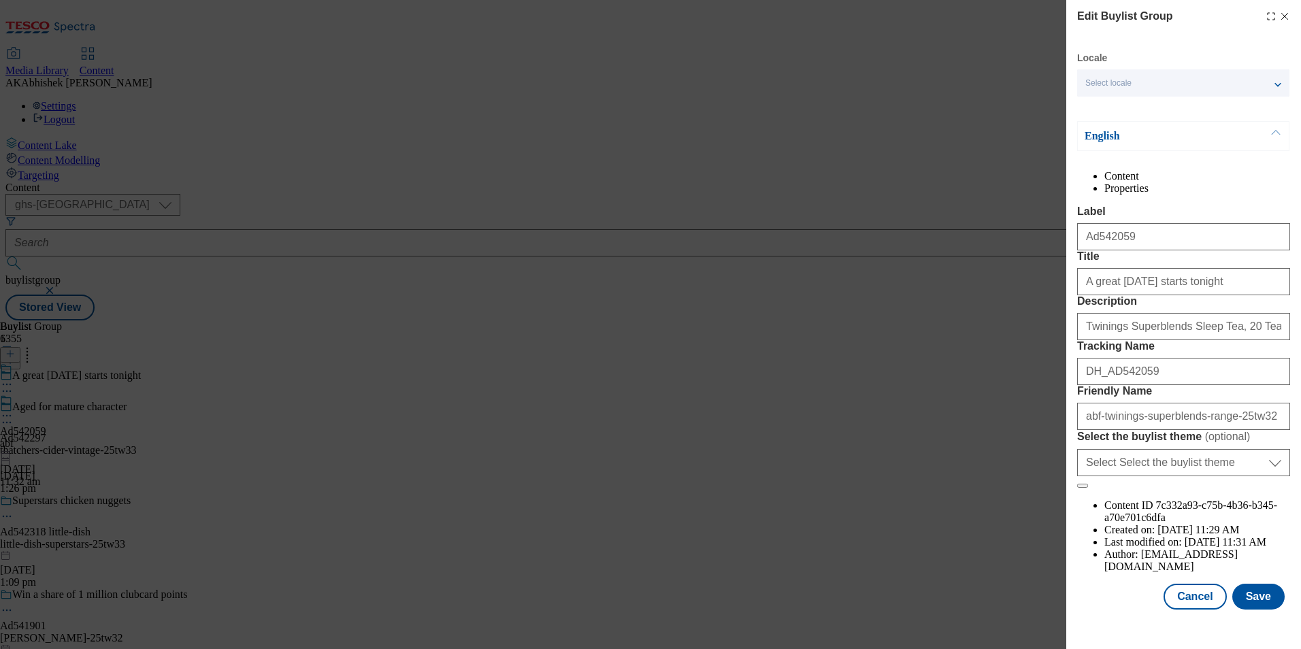
scroll to position [46, 0]
drag, startPoint x: 1135, startPoint y: 493, endPoint x: 1208, endPoint y: 493, distance: 72.8
click at [1208, 430] on input "abf-twinings-superblends-range-25tw32" at bounding box center [1183, 416] width 213 height 27
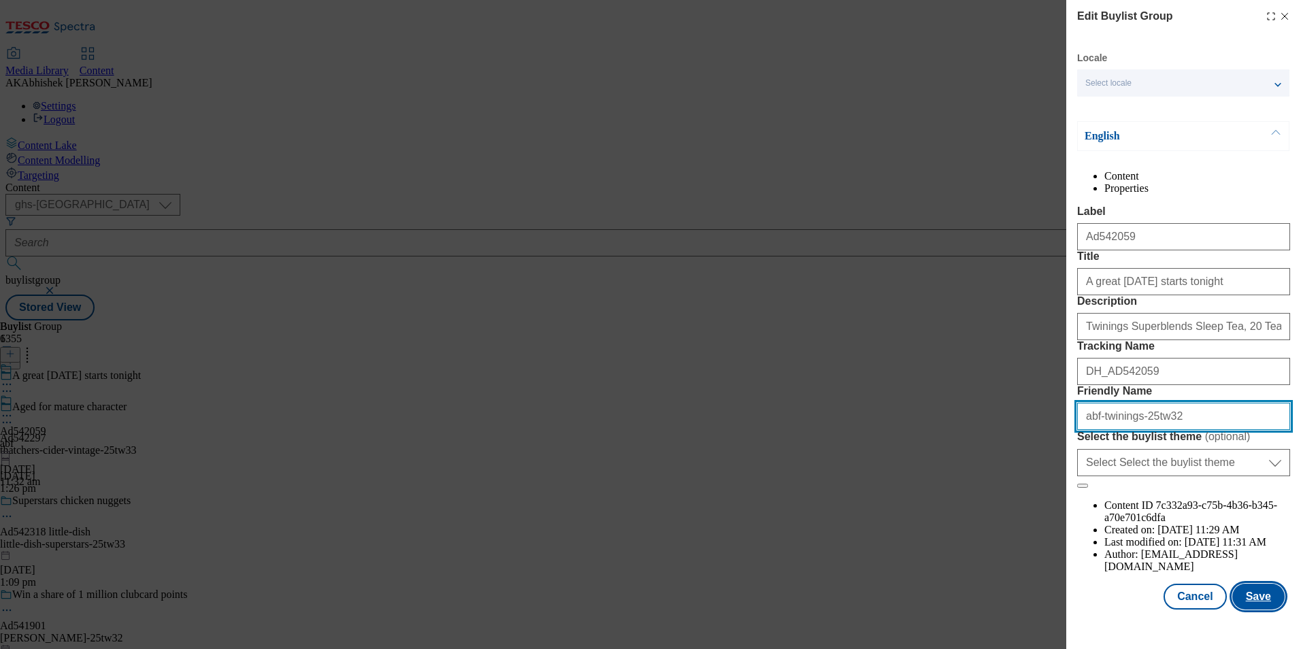
type input "abf-twinings-25tw32"
click at [1246, 607] on button "Save" at bounding box center [1258, 597] width 52 height 26
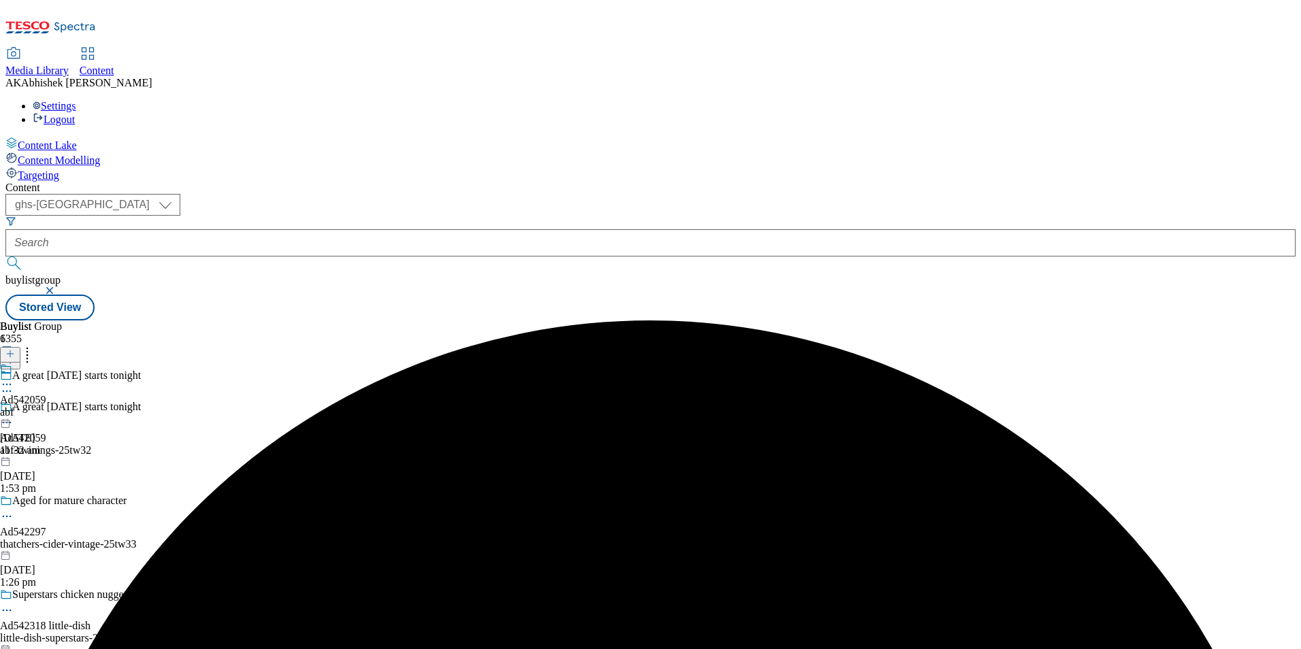
click at [14, 378] on icon at bounding box center [7, 385] width 14 height 14
click at [63, 405] on button "Edit" at bounding box center [45, 413] width 36 height 16
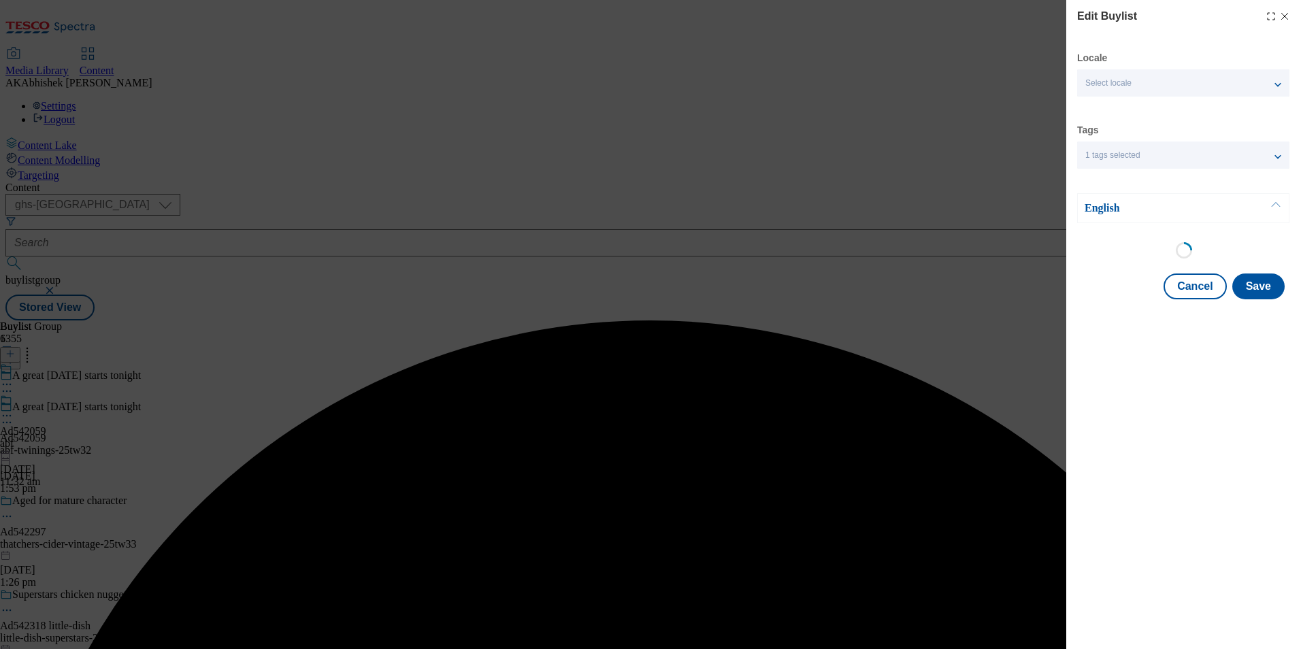
select select "tactical"
select select "supplier funded short term 1-3 weeks"
select select "dunnhumby"
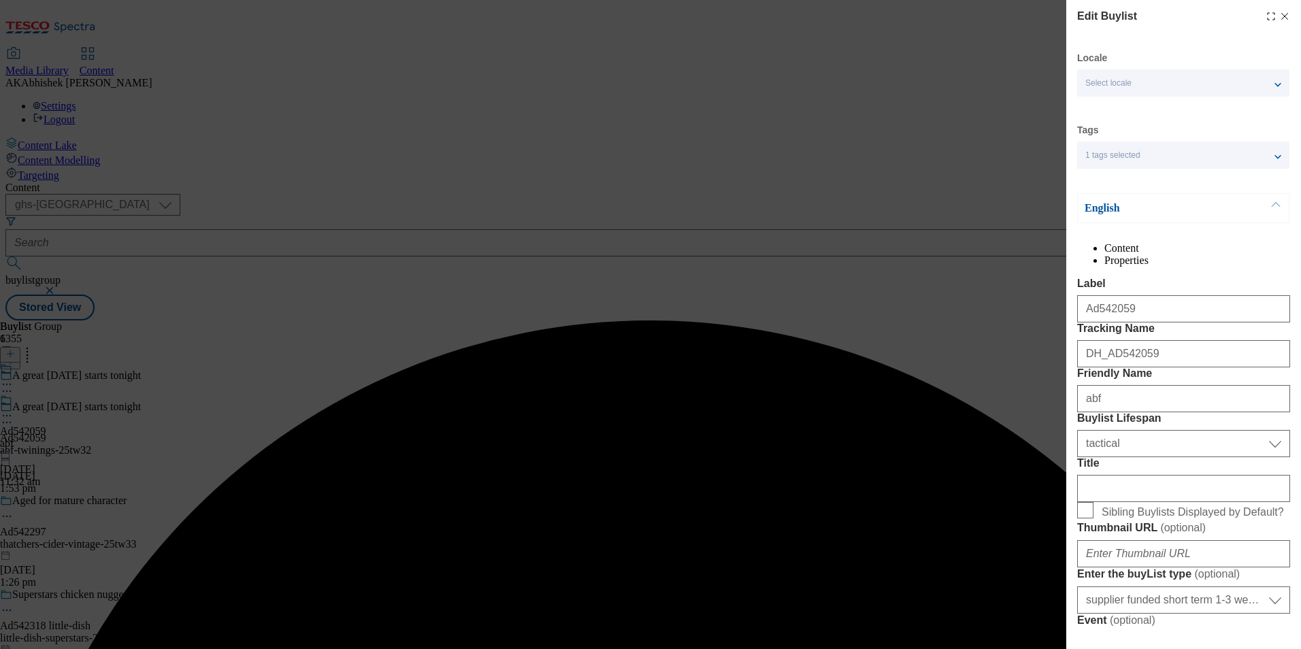
select select "Banner"
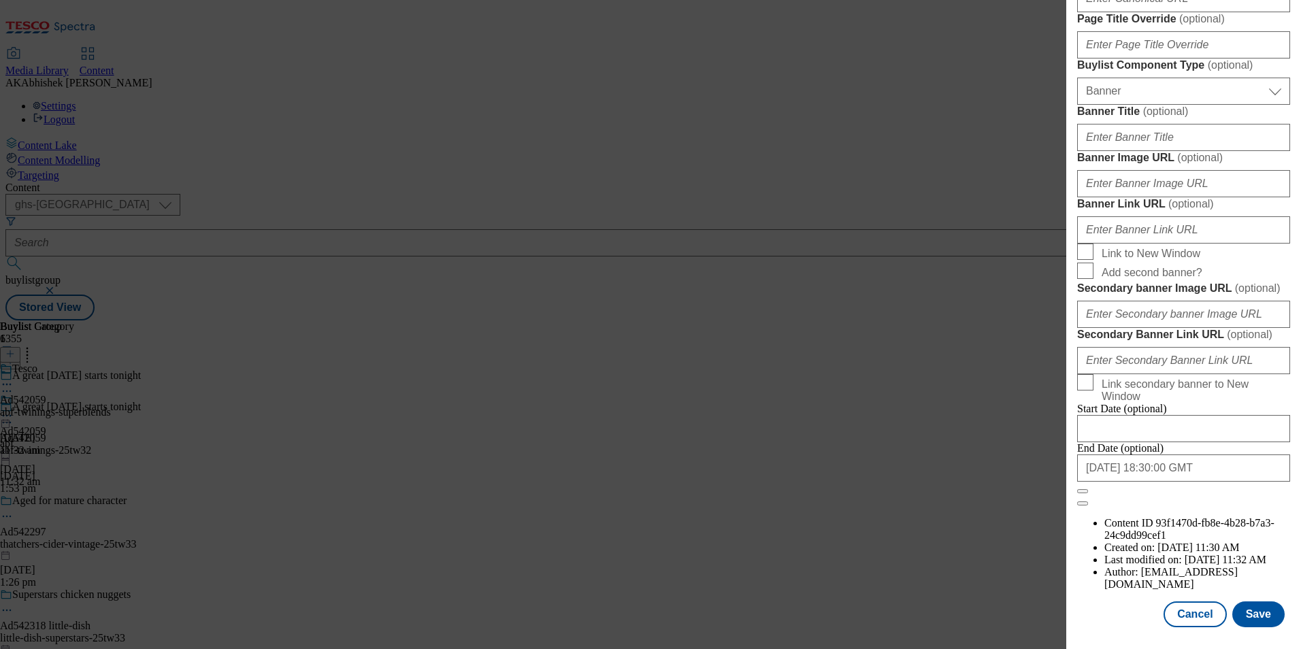
scroll to position [1402, 0]
click at [1211, 482] on input "[DATE] 18:30:00 GMT" at bounding box center [1183, 467] width 213 height 27
select select "2025"
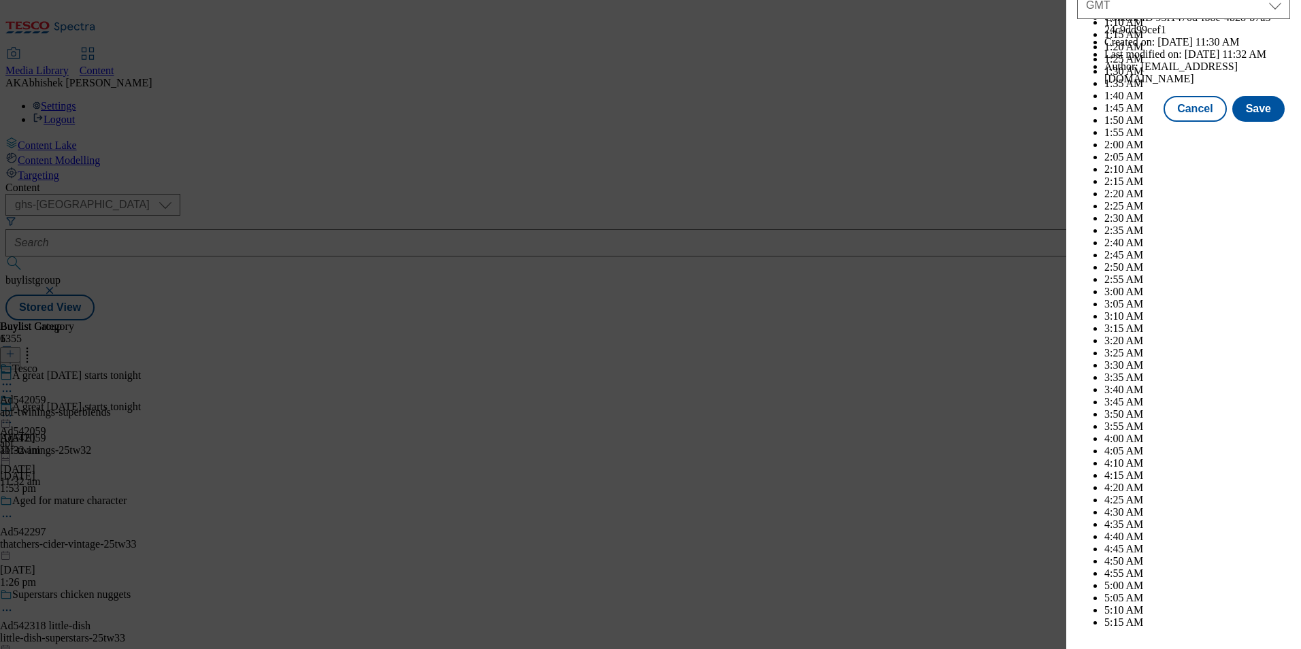
scroll to position [5581, 0]
select select "December"
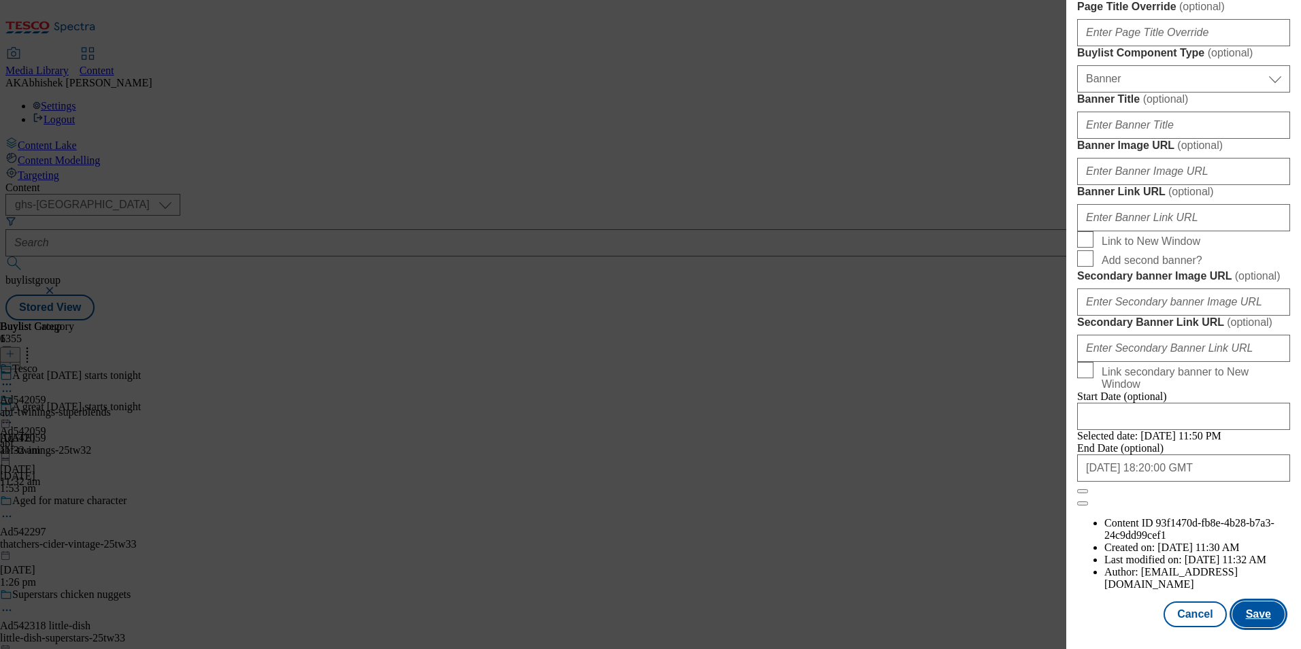
click at [1244, 611] on button "Save" at bounding box center [1258, 614] width 52 height 26
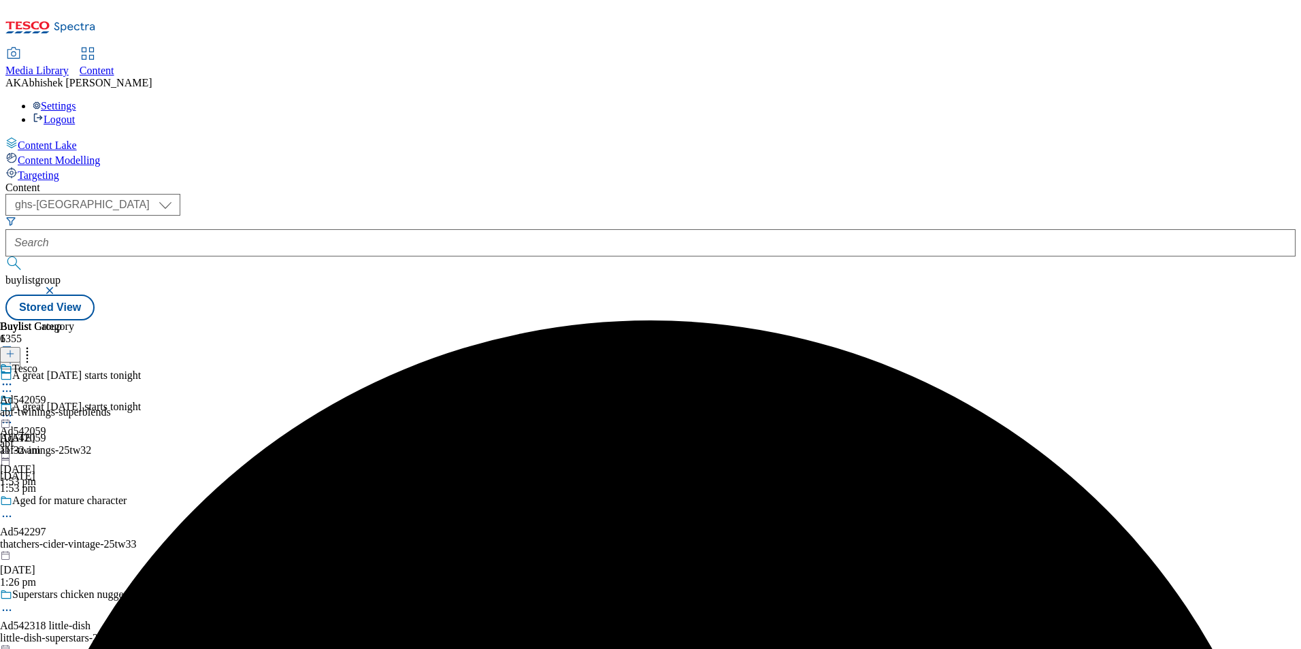
click at [14, 378] on icon at bounding box center [7, 385] width 14 height 14
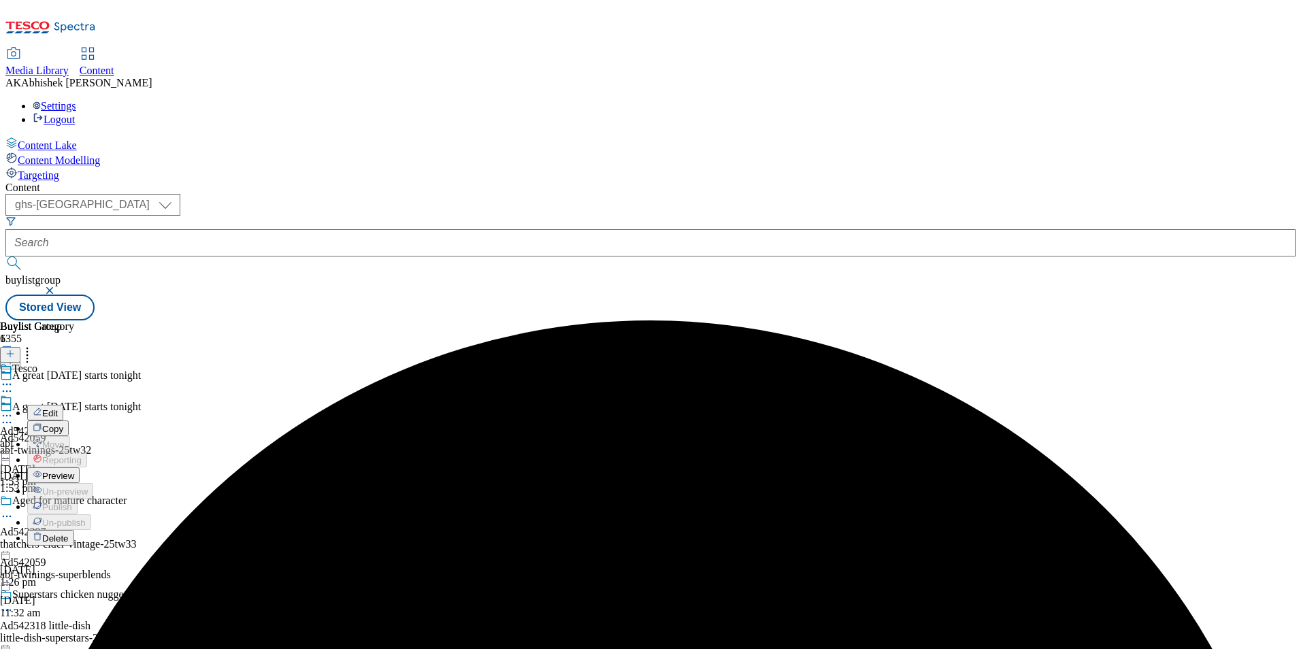
click at [63, 405] on button "Edit" at bounding box center [45, 413] width 36 height 16
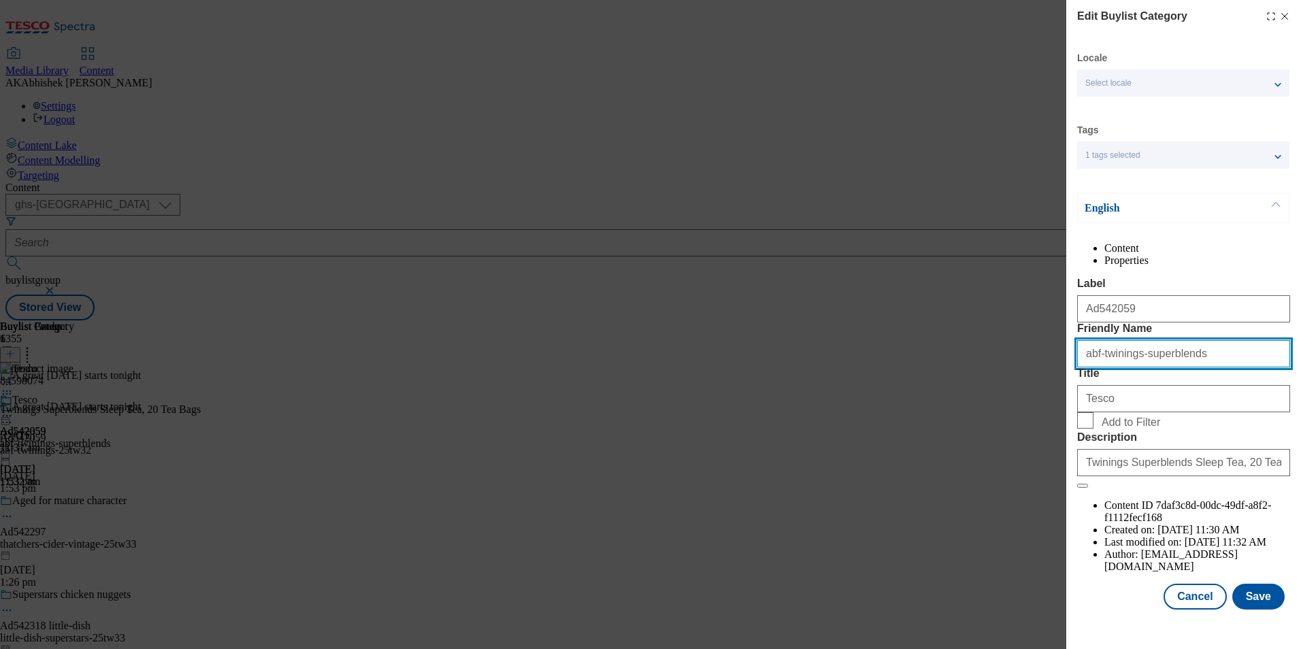
drag, startPoint x: 1131, startPoint y: 406, endPoint x: 1303, endPoint y: 416, distance: 172.4
click at [1300, 326] on html "Icons icon_account icon_add icon_backward_link icon_basket icon_benefits icon_c…" at bounding box center [650, 163] width 1301 height 326
type input "abf-twinings"
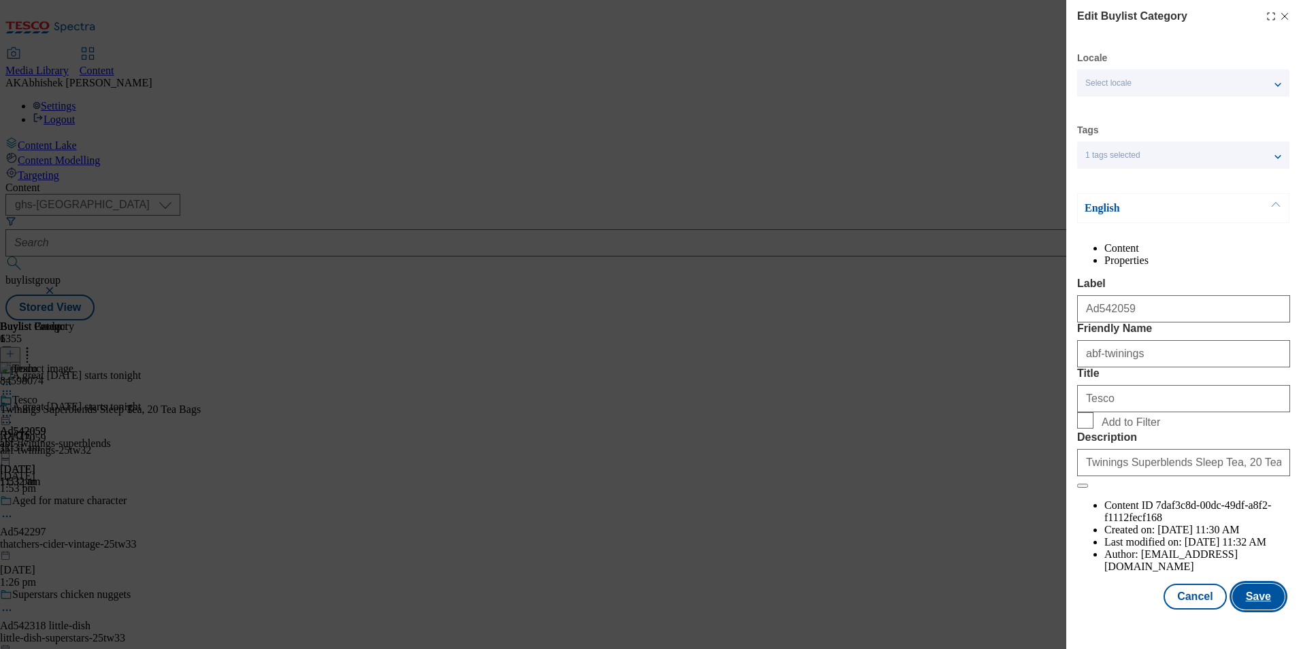
click at [1250, 610] on button "Save" at bounding box center [1258, 597] width 52 height 26
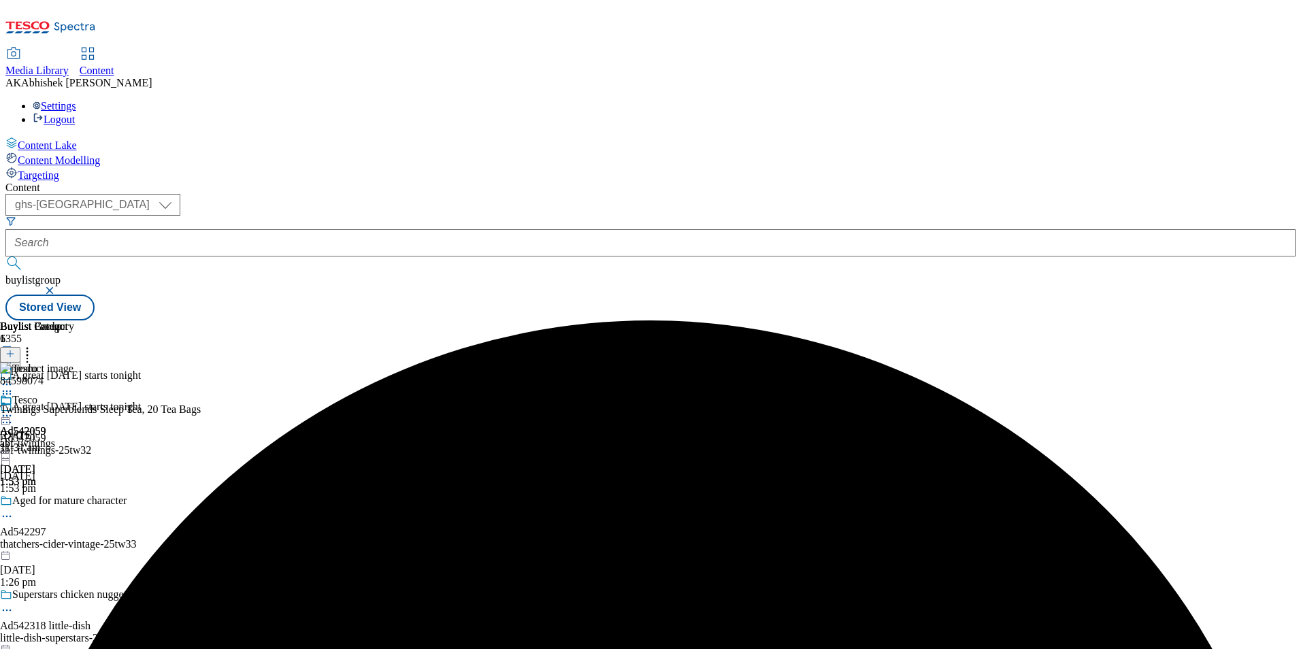
click at [14, 409] on icon at bounding box center [7, 416] width 14 height 14
click at [74, 502] on span "Preview" at bounding box center [58, 507] width 32 height 10
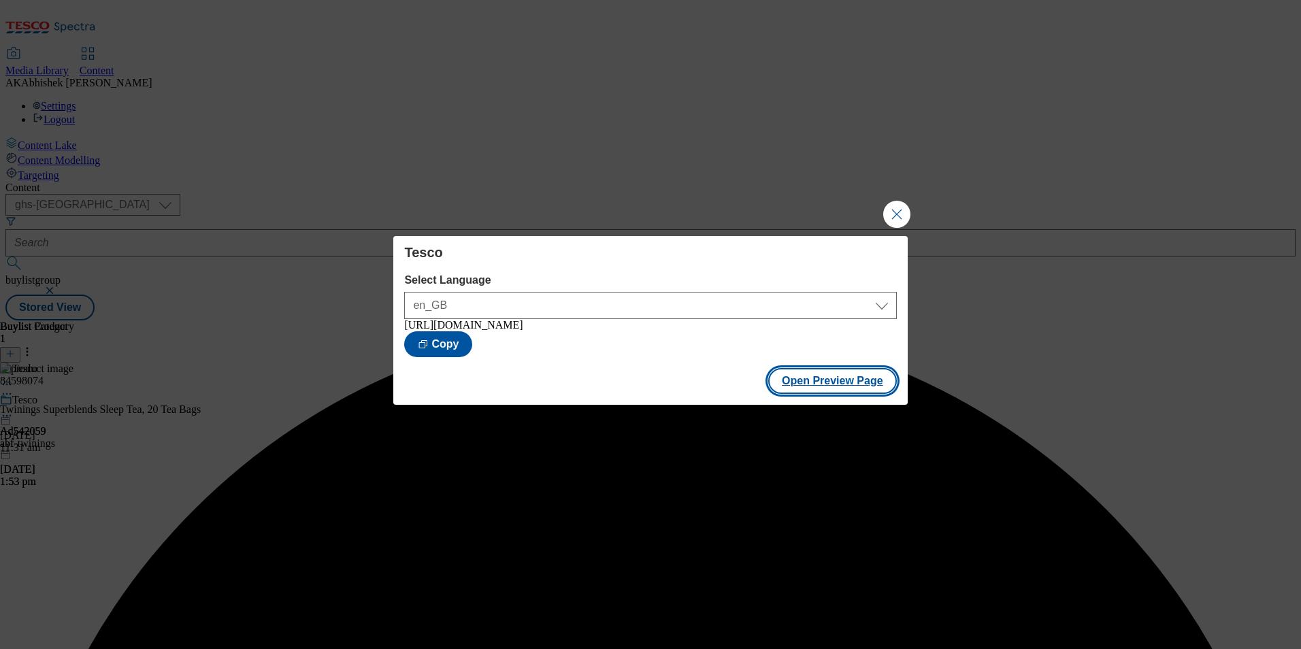
click at [857, 391] on button "Open Preview Page" at bounding box center [832, 381] width 129 height 26
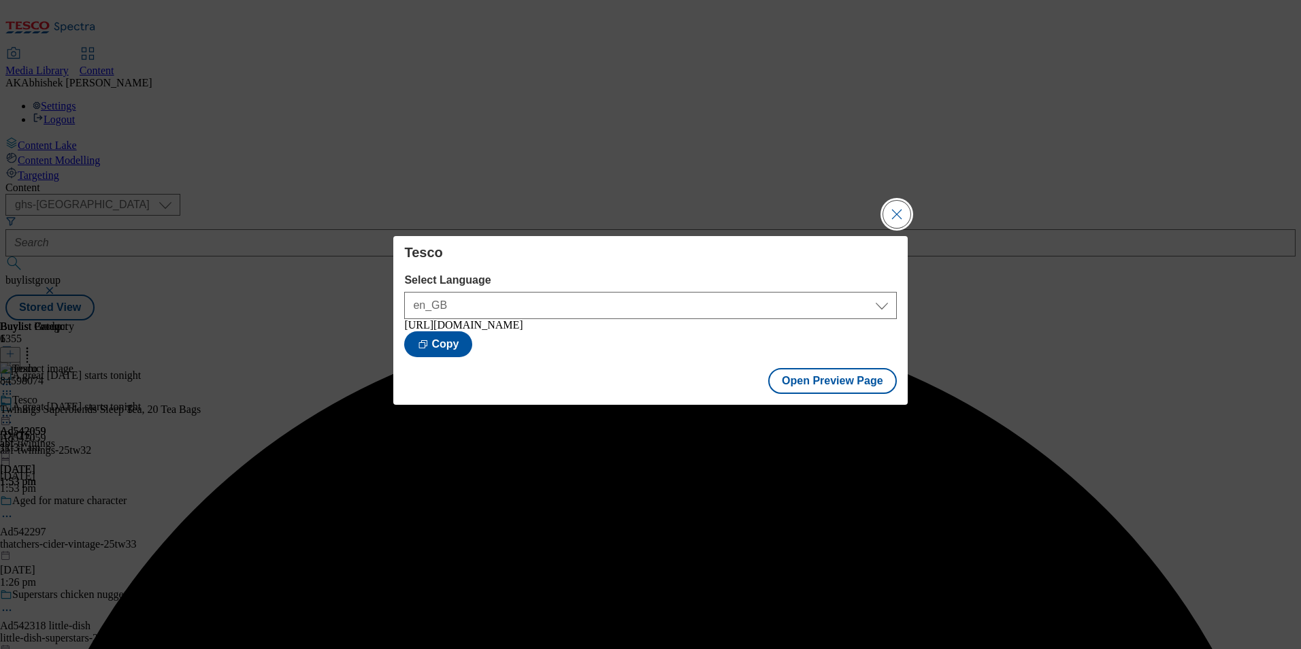
click at [888, 207] on button "Close Modal" at bounding box center [896, 214] width 27 height 27
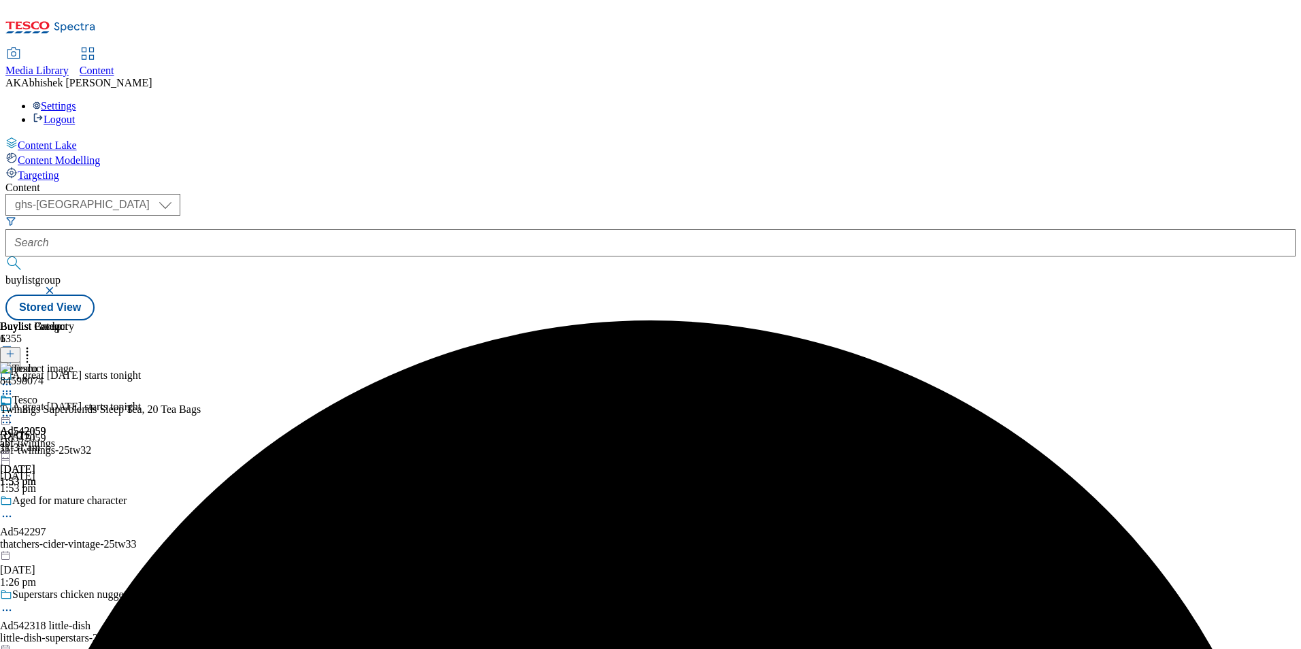
drag, startPoint x: 637, startPoint y: 214, endPoint x: 632, endPoint y: 207, distance: 7.8
click at [14, 409] on icon at bounding box center [7, 416] width 14 height 14
click at [72, 549] on span "Publish" at bounding box center [57, 554] width 30 height 10
